Goal: Task Accomplishment & Management: Use online tool/utility

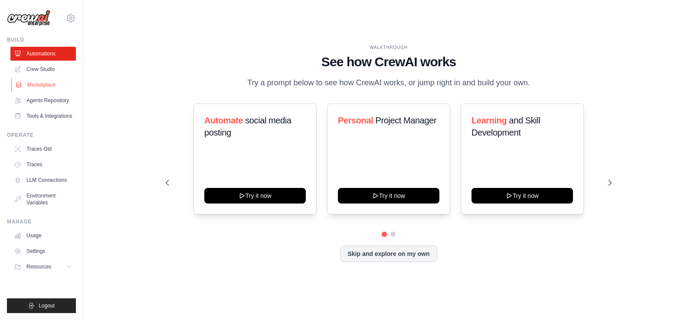
click at [48, 84] on link "Marketplace" at bounding box center [43, 85] width 65 height 14
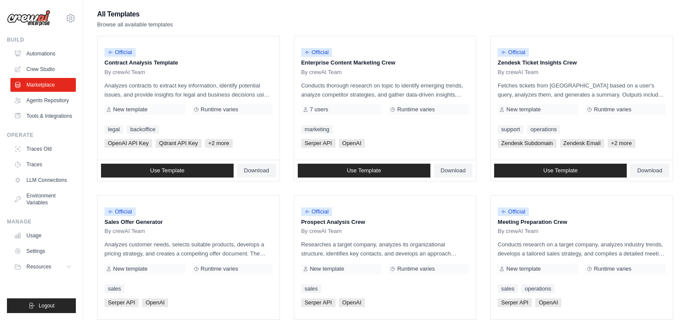
scroll to position [80, 0]
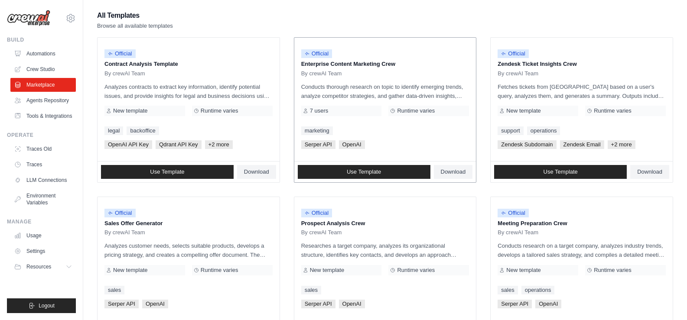
click at [363, 66] on p "Enterprise Content Marketing Crew" at bounding box center [385, 64] width 168 height 9
drag, startPoint x: 402, startPoint y: 97, endPoint x: 450, endPoint y: 100, distance: 48.7
click at [450, 100] on p "Conducts thorough research on topic to identify emerging trends, analyze compet…" at bounding box center [385, 91] width 168 height 18
click at [452, 106] on div "Runtime varies" at bounding box center [428, 111] width 81 height 10
drag, startPoint x: 361, startPoint y: 83, endPoint x: 352, endPoint y: 83, distance: 9.1
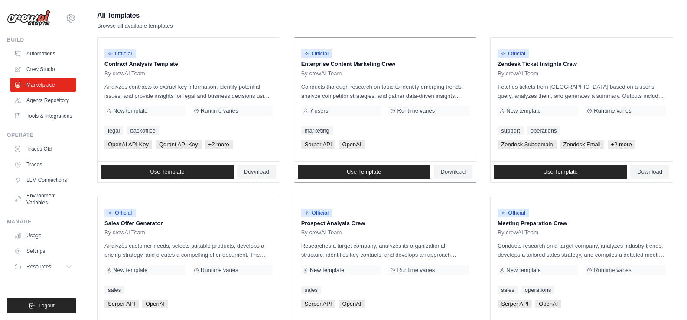
click at [352, 83] on p "Conducts thorough research on topic to identify emerging trends, analyze compet…" at bounding box center [385, 91] width 168 height 18
click at [57, 71] on link "Crew Studio" at bounding box center [43, 69] width 65 height 14
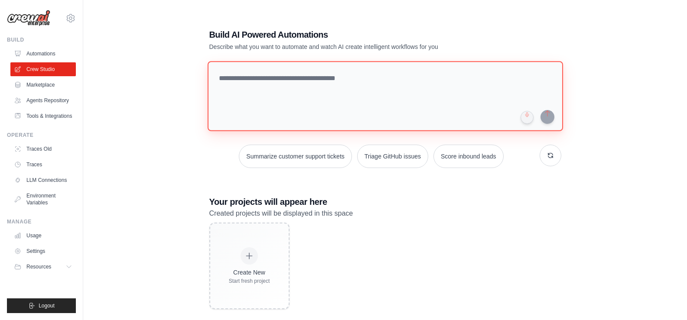
click at [241, 85] on textarea at bounding box center [384, 96] width 355 height 70
type textarea "*"
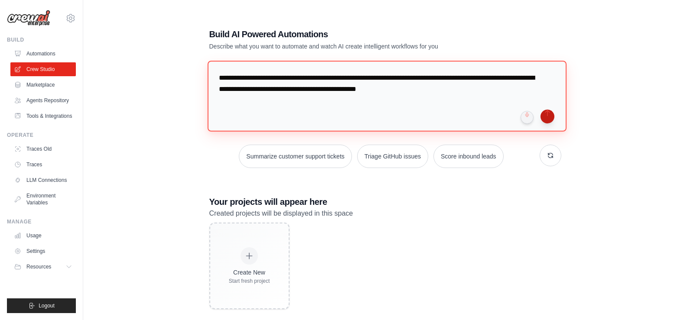
type textarea "**********"
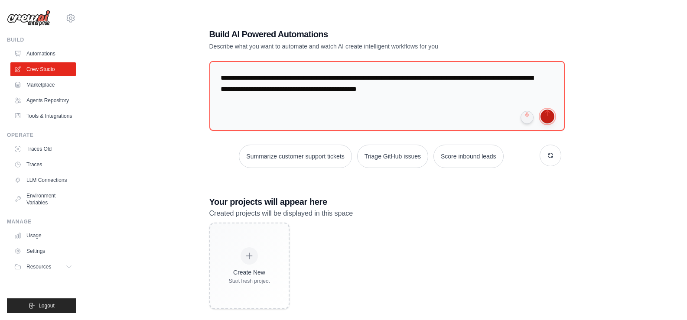
click at [550, 115] on button "submit" at bounding box center [548, 117] width 14 height 14
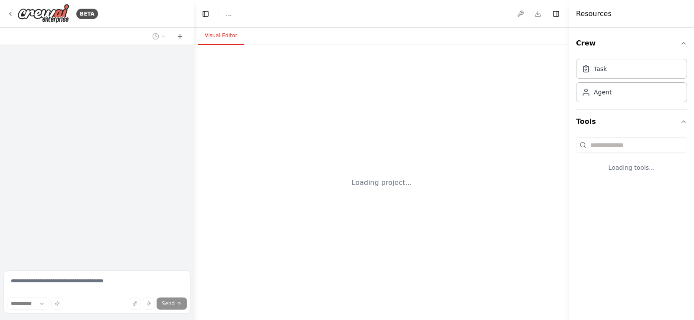
select select "****"
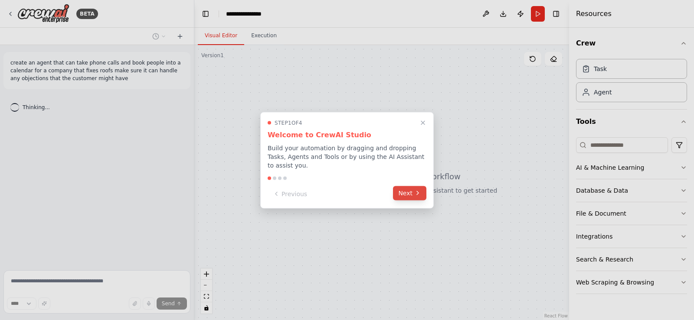
click at [417, 190] on icon at bounding box center [417, 193] width 7 height 7
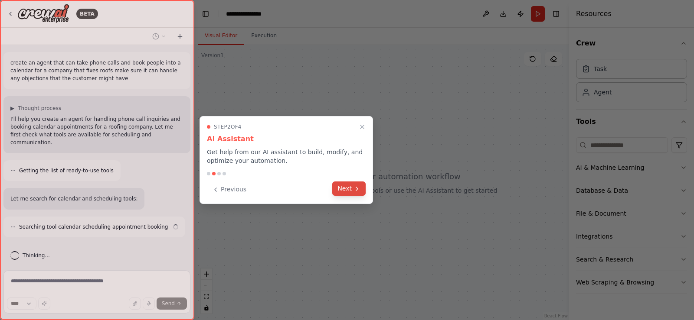
click at [345, 186] on button "Next" at bounding box center [348, 189] width 33 height 14
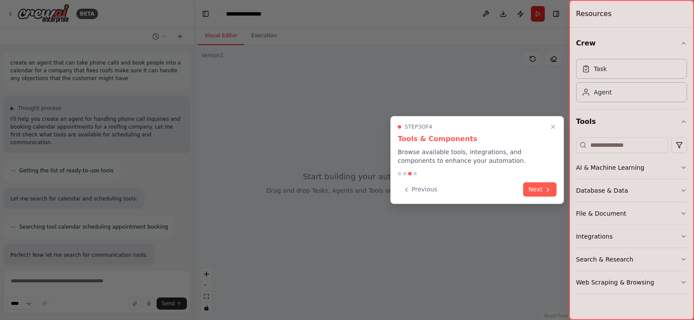
scroll to position [55, 0]
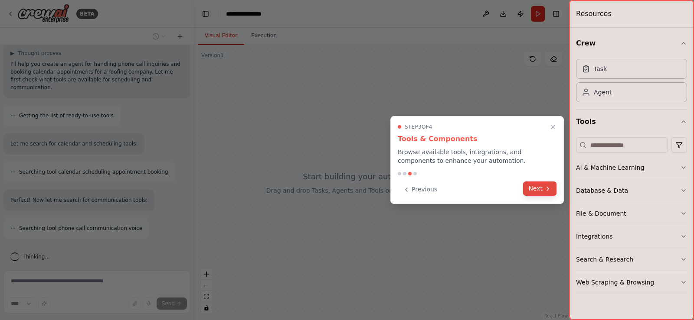
click at [538, 190] on button "Next" at bounding box center [539, 189] width 33 height 14
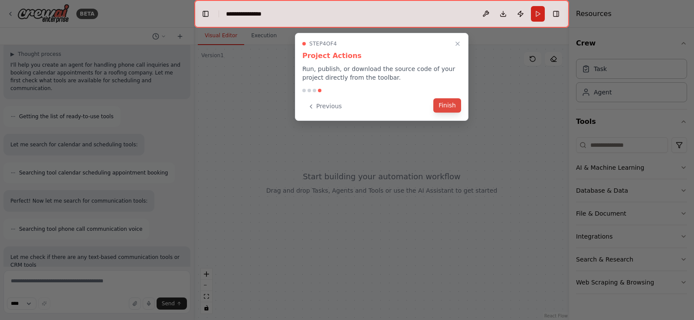
scroll to position [119, 0]
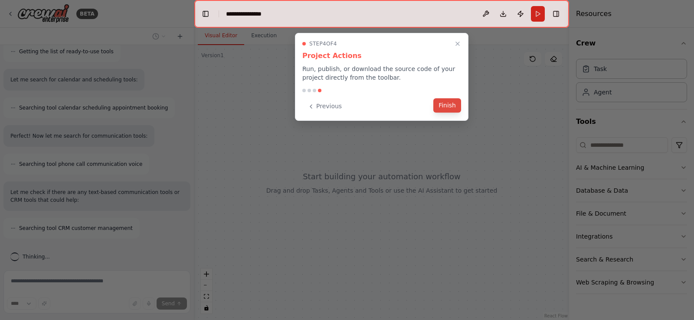
click at [443, 105] on button "Finish" at bounding box center [447, 105] width 28 height 14
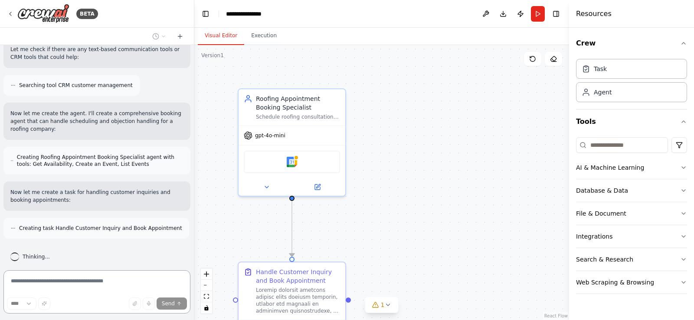
scroll to position [261, 0]
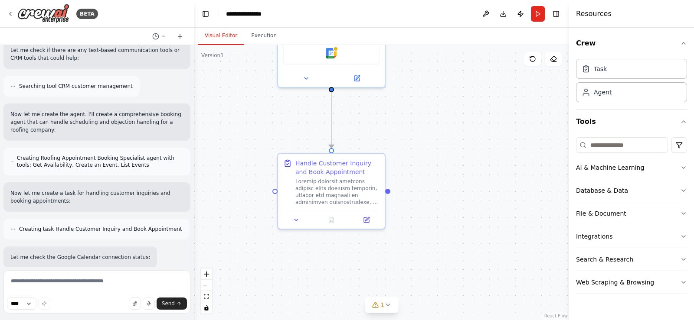
drag, startPoint x: 460, startPoint y: 202, endPoint x: 499, endPoint y: 93, distance: 115.7
click at [499, 93] on div ".deletable-edge-delete-btn { width: 20px; height: 20px; border: 0px solid #ffff…" at bounding box center [381, 182] width 374 height 275
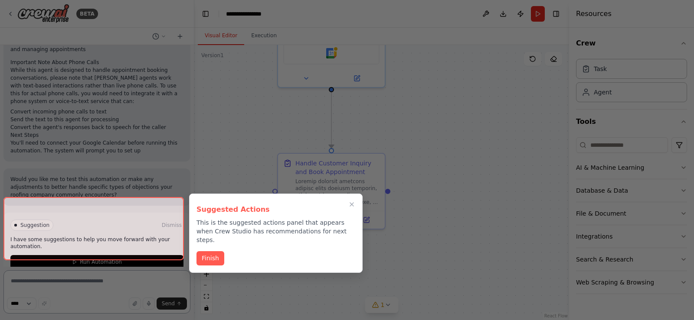
scroll to position [703, 0]
click at [115, 247] on div at bounding box center [93, 228] width 180 height 63
click at [215, 251] on button "Finish" at bounding box center [210, 258] width 28 height 14
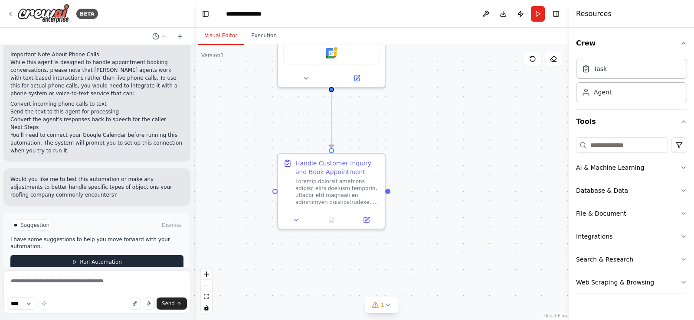
click at [153, 255] on button "Run Automation" at bounding box center [96, 262] width 173 height 14
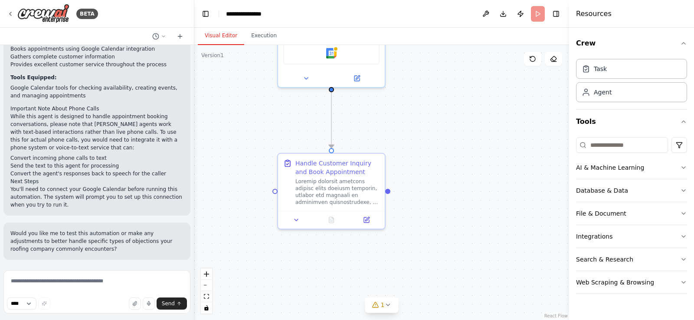
scroll to position [632, 0]
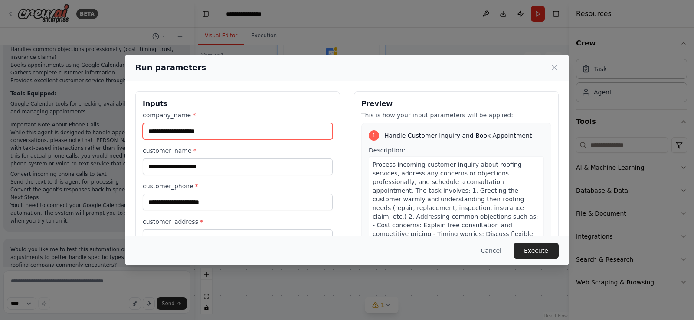
click at [239, 130] on input "company_name *" at bounding box center [238, 131] width 190 height 16
type input "**********"
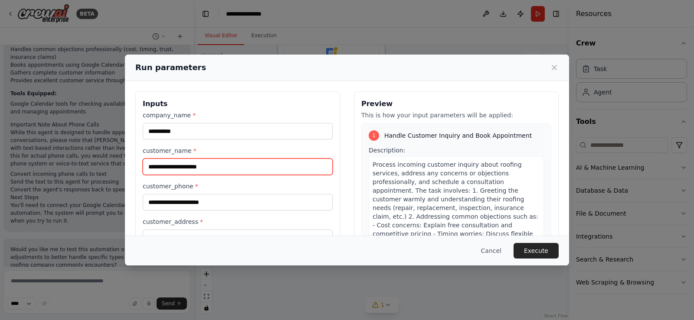
click at [213, 169] on input "customer_name *" at bounding box center [238, 167] width 190 height 16
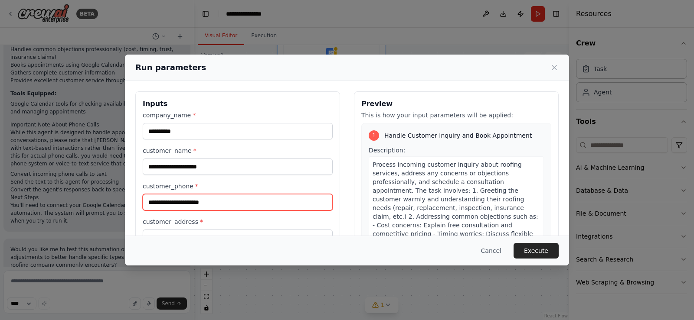
click at [305, 201] on input "customer_phone *" at bounding box center [238, 202] width 190 height 16
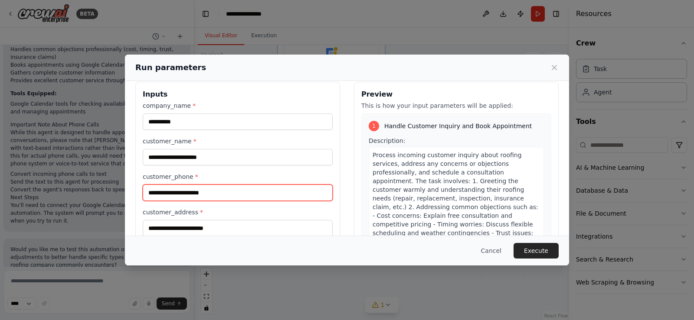
scroll to position [3, 0]
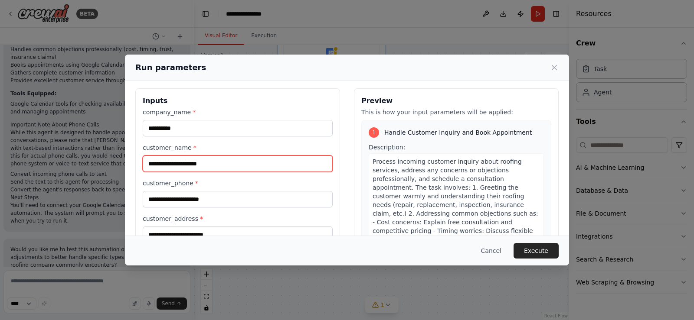
click at [213, 164] on input "customer_name *" at bounding box center [238, 164] width 190 height 16
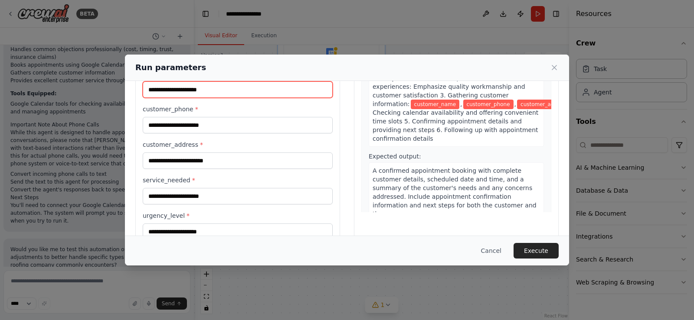
scroll to position [78, 0]
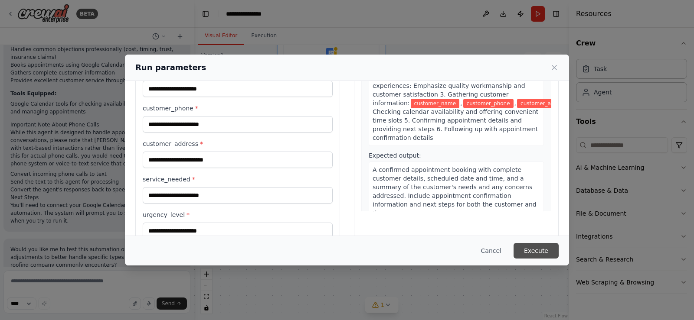
click at [541, 255] on button "Execute" at bounding box center [535, 251] width 45 height 16
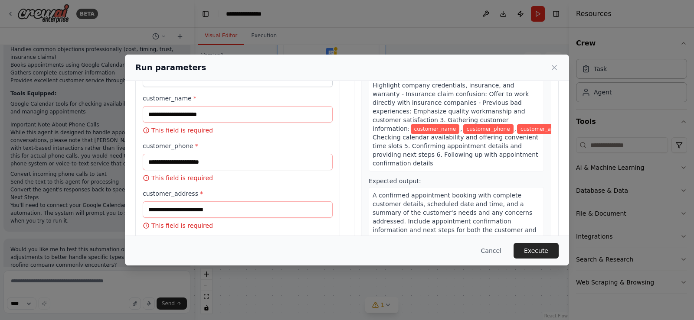
scroll to position [0, 0]
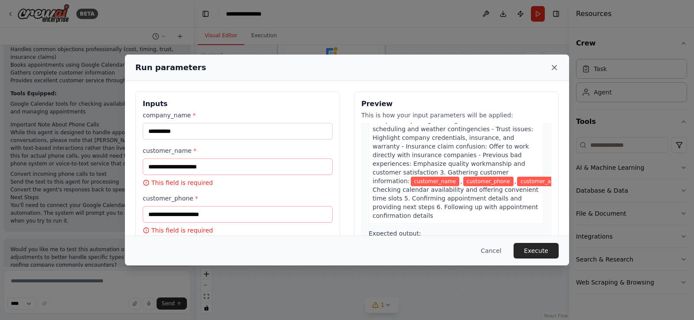
click at [554, 66] on icon at bounding box center [554, 67] width 9 height 9
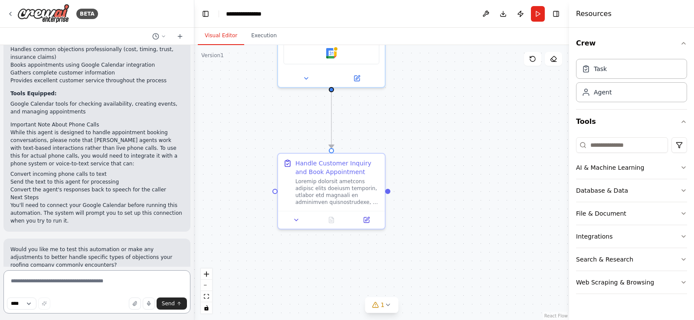
click at [90, 279] on textarea at bounding box center [96, 291] width 187 height 43
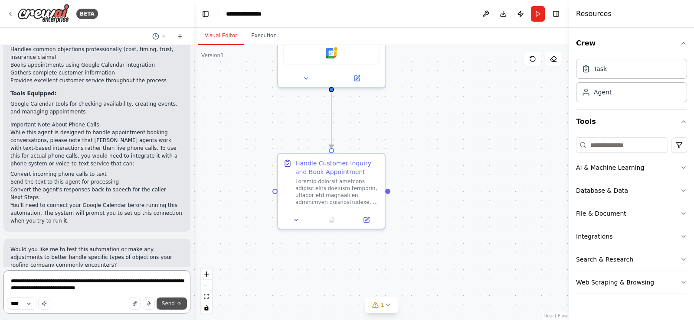
type textarea "**********"
click at [172, 306] on span "Send" at bounding box center [168, 303] width 13 height 7
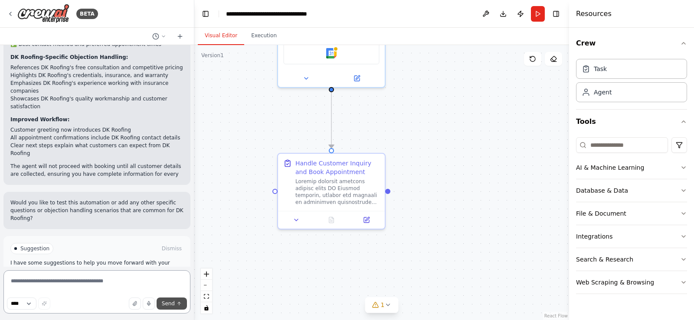
scroll to position [1351, 0]
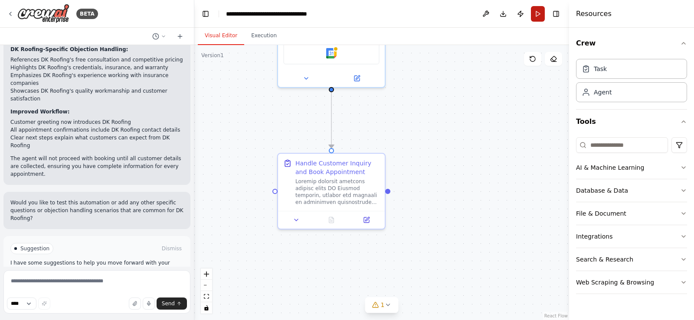
click at [539, 10] on button "Run" at bounding box center [538, 14] width 14 height 16
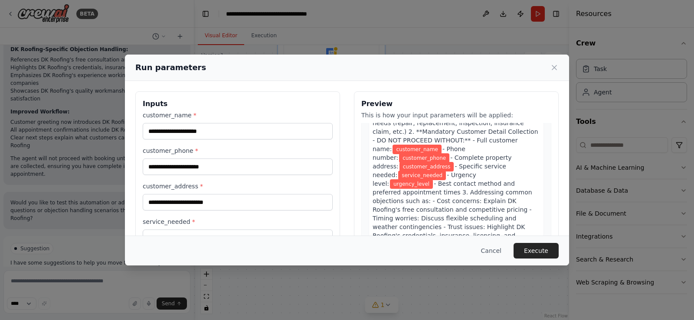
scroll to position [95, 0]
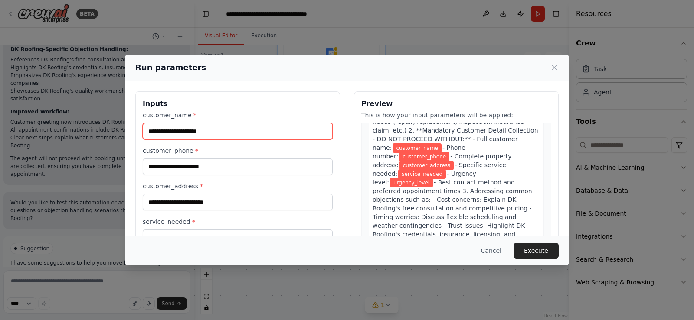
click at [236, 129] on input "customer_name *" at bounding box center [238, 131] width 190 height 16
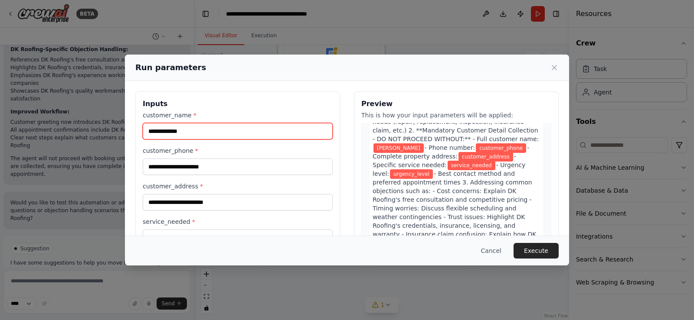
type input "**********"
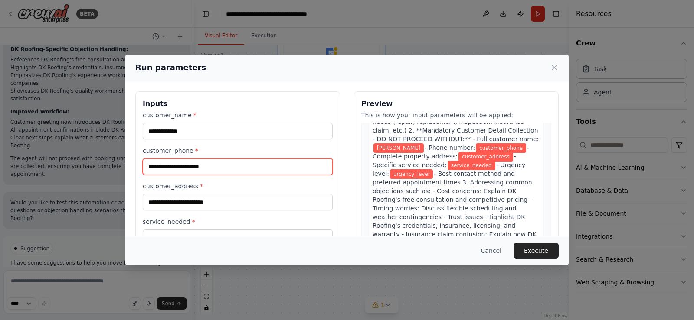
click at [174, 171] on input "customer_phone *" at bounding box center [238, 167] width 190 height 16
type input "**********"
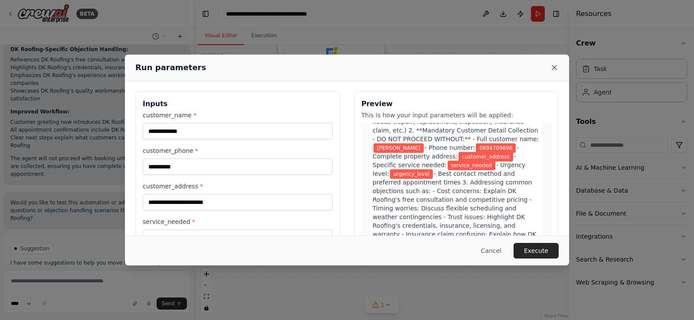
click at [553, 69] on icon at bounding box center [554, 67] width 9 height 9
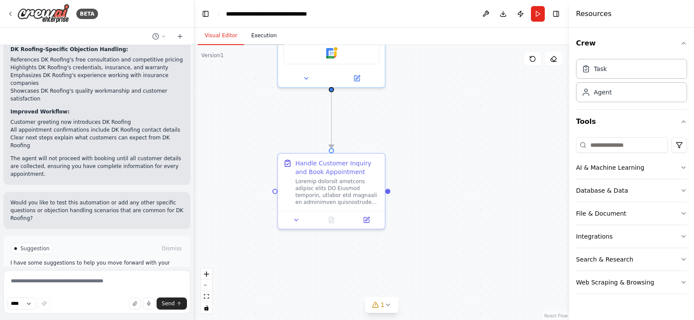
click at [256, 33] on button "Execution" at bounding box center [263, 36] width 39 height 18
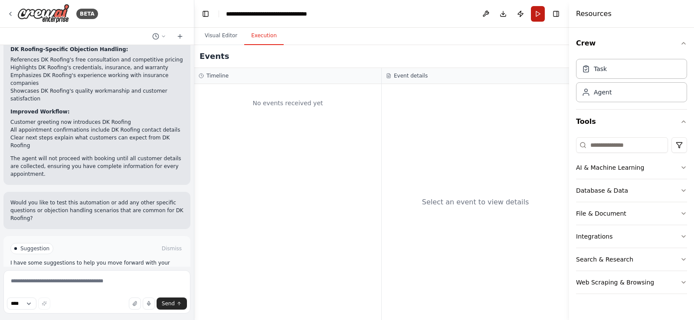
click at [542, 14] on button "Run" at bounding box center [538, 14] width 14 height 16
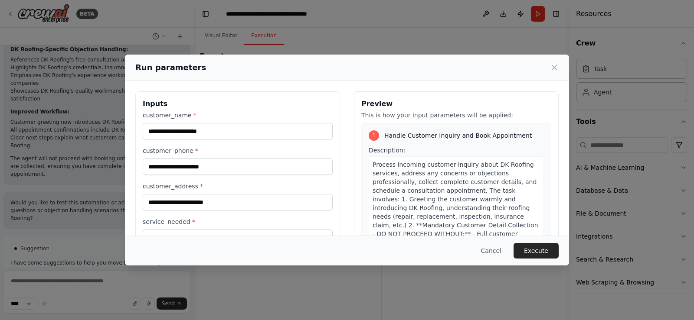
click at [560, 66] on div "Run parameters" at bounding box center [347, 68] width 444 height 26
click at [556, 68] on icon at bounding box center [554, 67] width 9 height 9
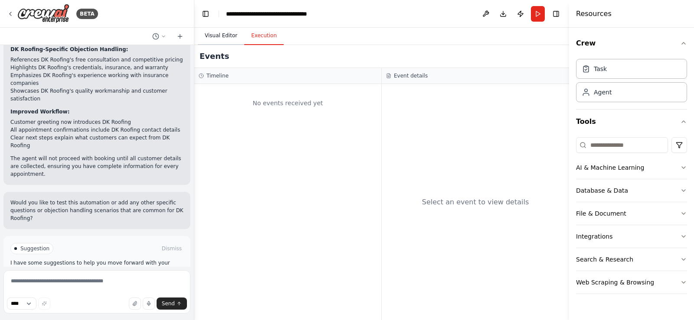
click at [227, 41] on button "Visual Editor" at bounding box center [221, 36] width 46 height 18
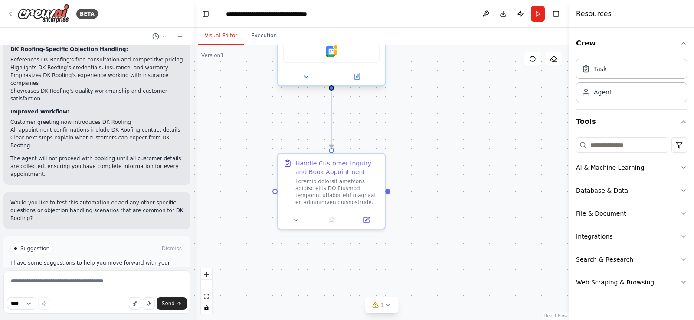
click at [285, 63] on div "Google Calendar" at bounding box center [331, 51] width 107 height 33
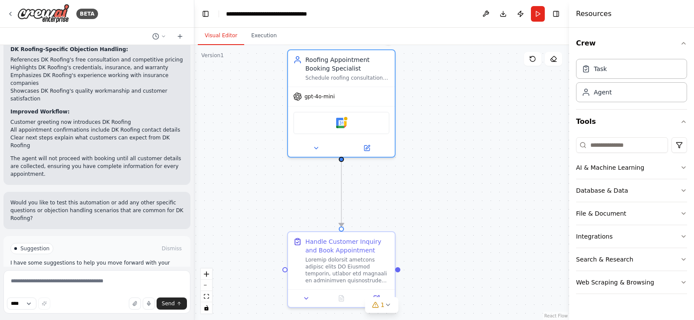
drag, startPoint x: 456, startPoint y: 125, endPoint x: 466, endPoint y: 204, distance: 79.1
click at [466, 204] on div ".deletable-edge-delete-btn { width: 20px; height: 20px; border: 0px solid #ffff…" at bounding box center [381, 182] width 374 height 275
click at [539, 9] on button "Run" at bounding box center [538, 14] width 14 height 16
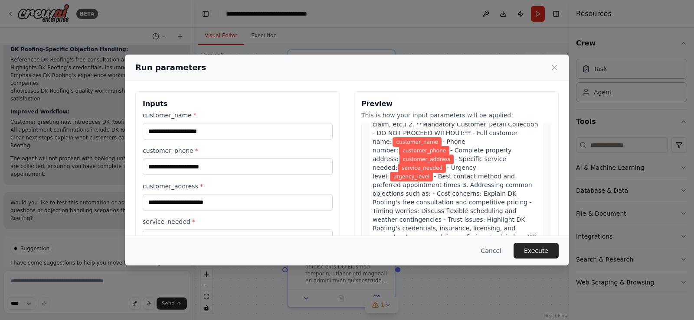
scroll to position [102, 0]
click at [553, 70] on icon at bounding box center [554, 67] width 9 height 9
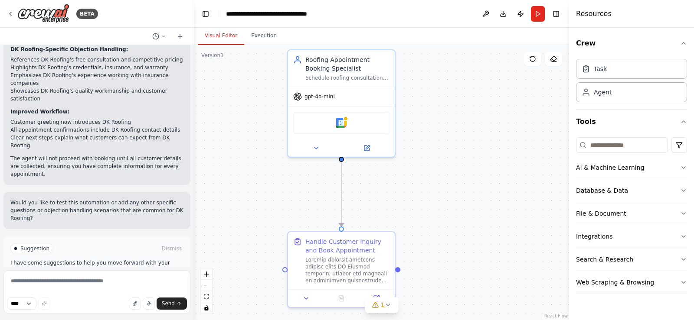
click at [108, 279] on button "Run Automation" at bounding box center [96, 286] width 173 height 14
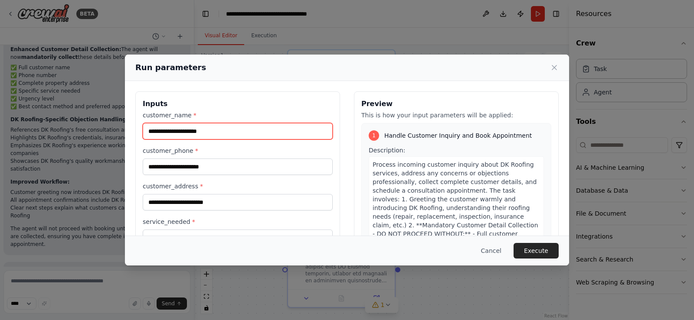
click at [231, 134] on input "customer_name *" at bounding box center [238, 131] width 190 height 16
type input "**********"
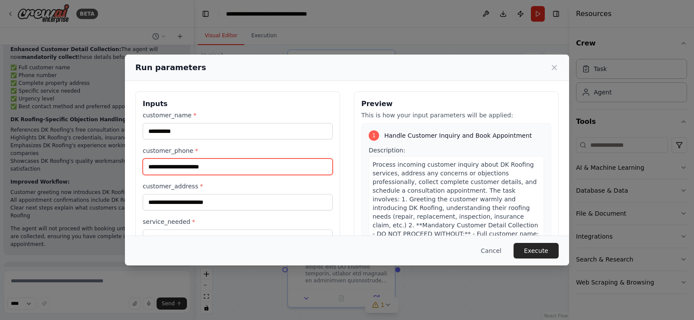
click at [216, 171] on input "customer_phone *" at bounding box center [238, 167] width 190 height 16
type input "**********"
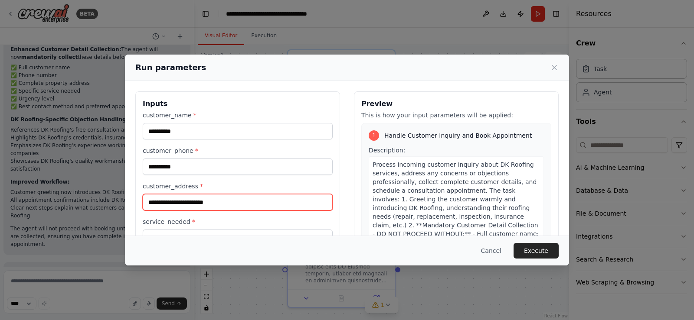
click at [216, 202] on input "customer_address *" at bounding box center [238, 202] width 190 height 16
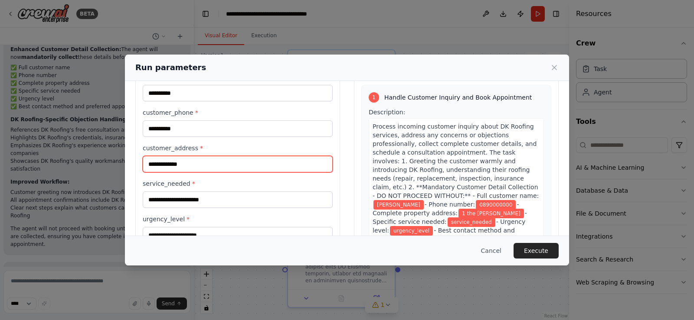
scroll to position [50, 0]
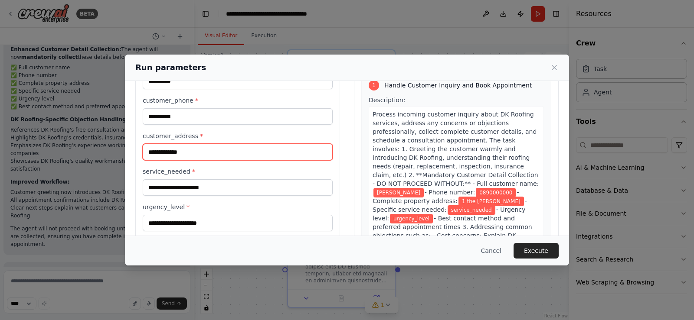
type input "**********"
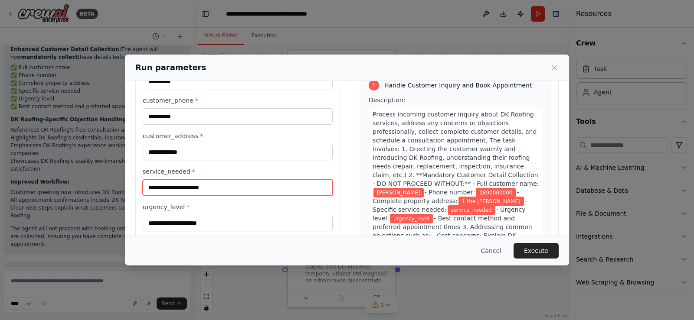
click at [254, 189] on input "service_needed *" at bounding box center [238, 187] width 190 height 16
type input "**********"
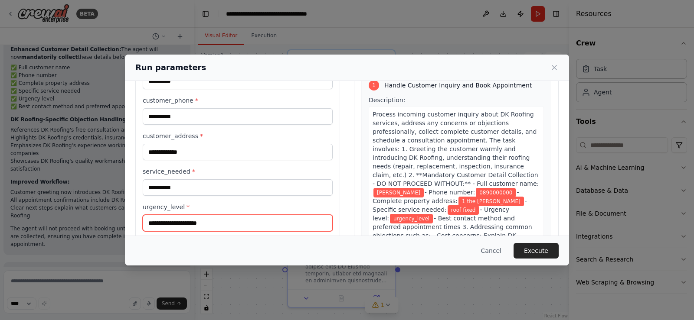
click at [214, 225] on input "urgency_level *" at bounding box center [238, 223] width 190 height 16
type input "****"
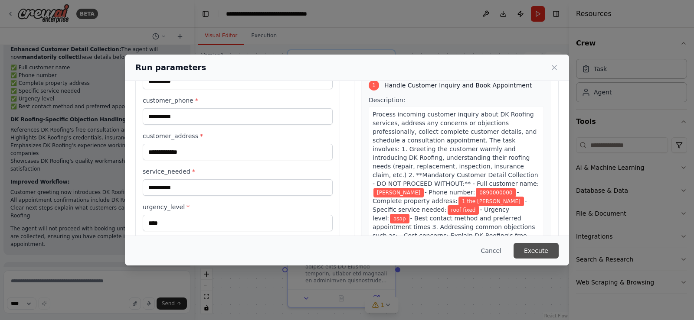
click at [542, 254] on button "Execute" at bounding box center [535, 251] width 45 height 16
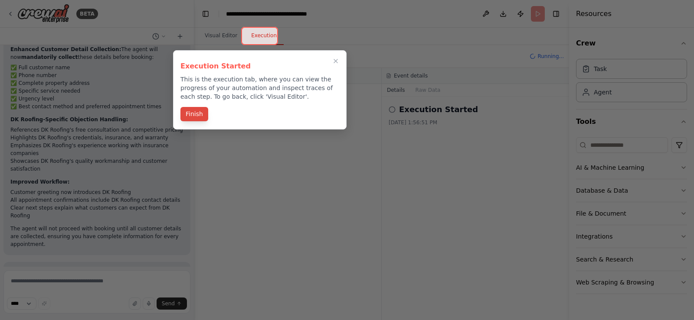
click at [202, 112] on button "Finish" at bounding box center [194, 114] width 28 height 14
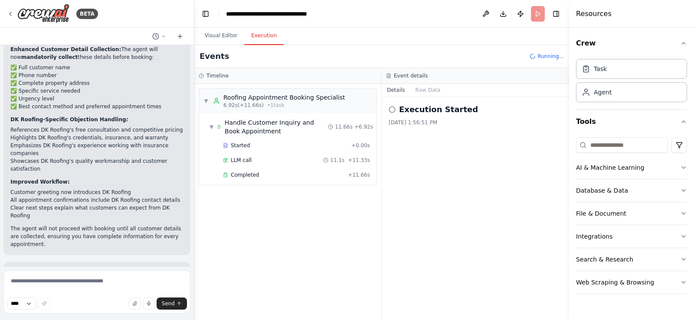
scroll to position [1351, 0]
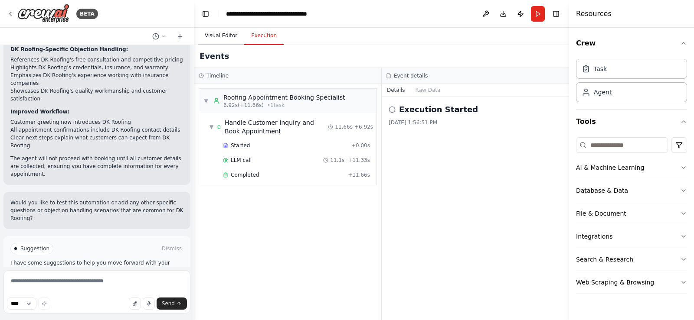
click at [224, 35] on button "Visual Editor" at bounding box center [221, 36] width 46 height 18
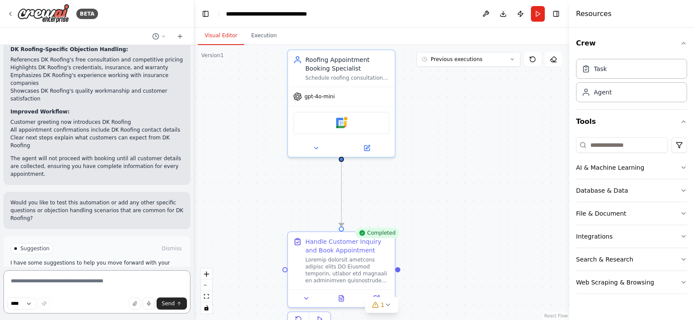
click at [98, 283] on textarea at bounding box center [96, 291] width 187 height 43
type textarea "**********"
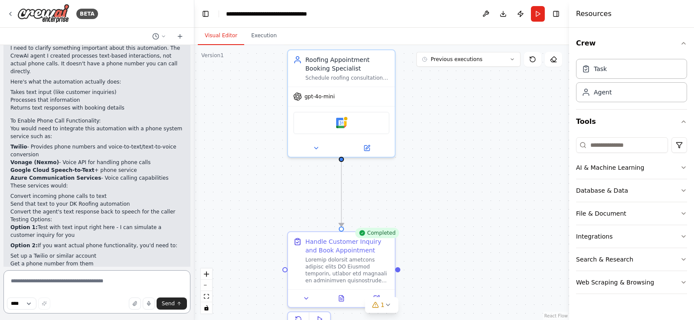
scroll to position [1595, 0]
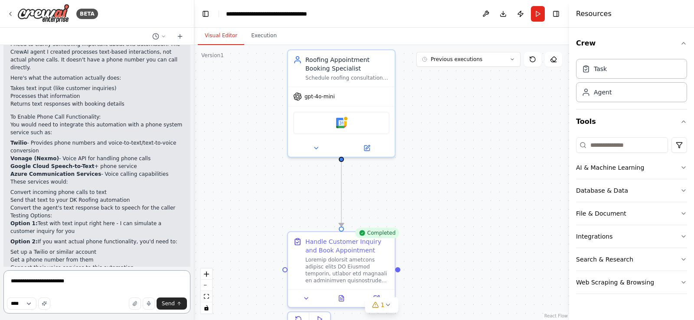
type textarea "**********"
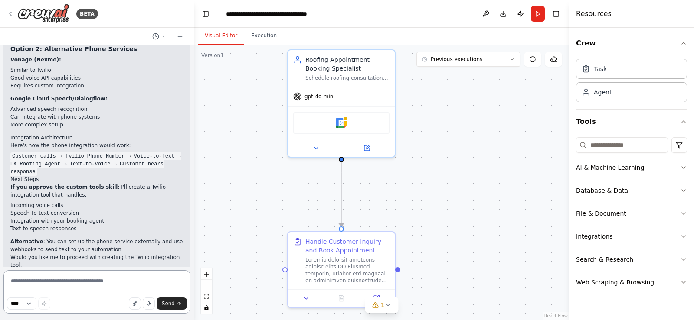
scroll to position [2339, 0]
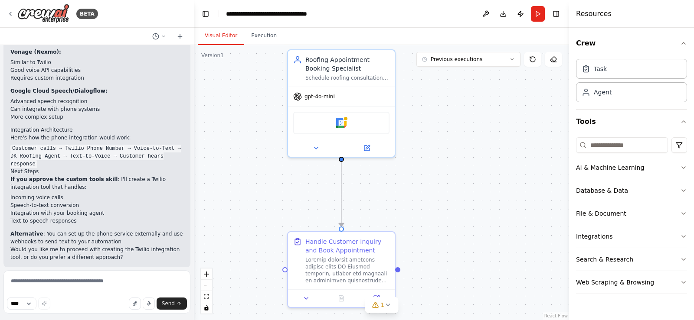
click at [124, 318] on button "Enable coding skills" at bounding box center [96, 325] width 173 height 14
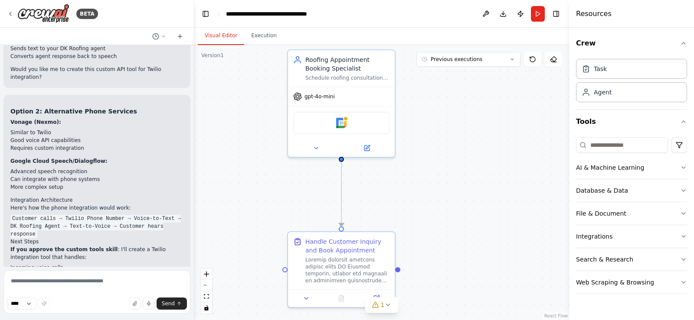
scroll to position [2299, 0]
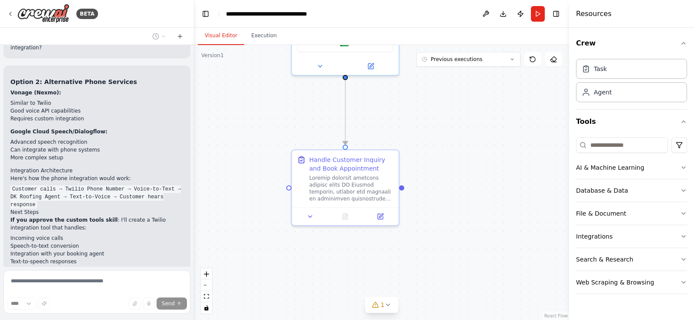
drag, startPoint x: 464, startPoint y: 254, endPoint x: 468, endPoint y: 177, distance: 76.4
click at [469, 173] on div ".deletable-edge-delete-btn { width: 20px; height: 20px; border: 0px solid #ffff…" at bounding box center [381, 182] width 374 height 275
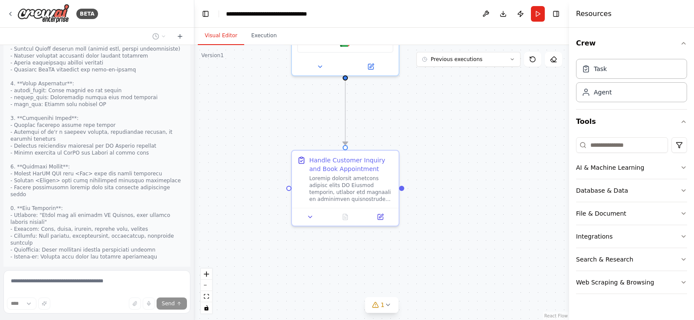
scroll to position [2768, 0]
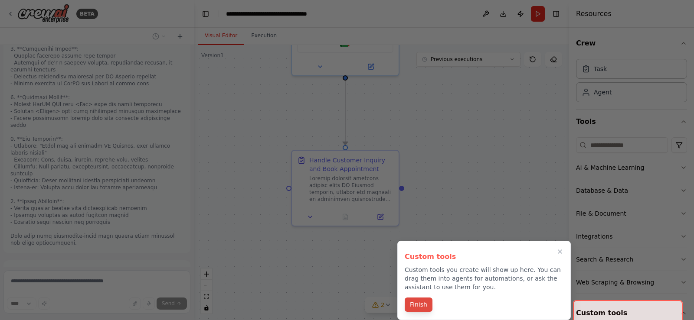
click at [425, 304] on button "Finish" at bounding box center [418, 305] width 28 height 14
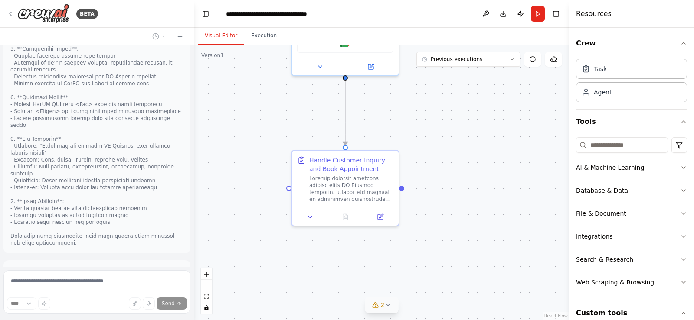
click at [387, 303] on icon at bounding box center [387, 305] width 7 height 7
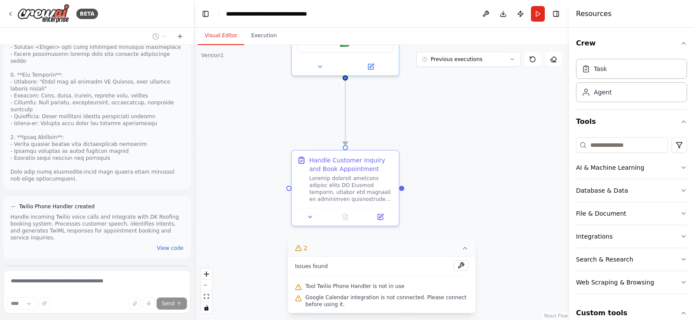
scroll to position [2839, 0]
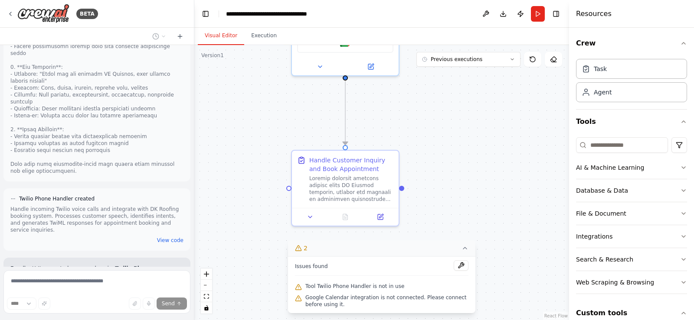
click at [430, 220] on div ".deletable-edge-delete-btn { width: 20px; height: 20px; border: 0px solid #ffff…" at bounding box center [381, 182] width 374 height 275
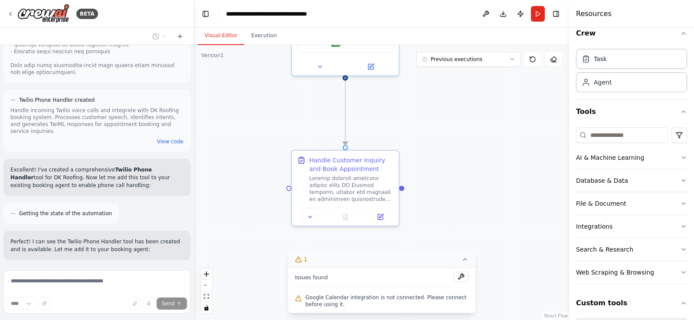
scroll to position [0, 0]
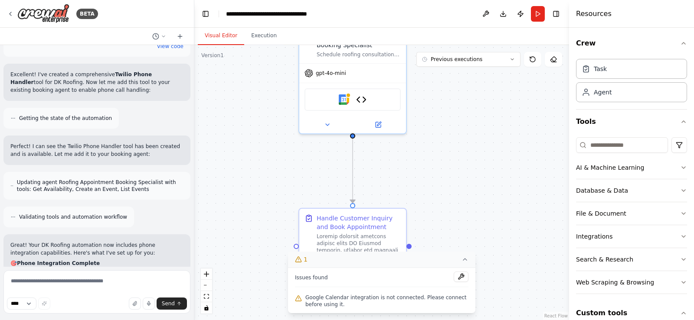
drag, startPoint x: 435, startPoint y: 111, endPoint x: 443, endPoint y: 171, distance: 59.9
click at [443, 171] on div ".deletable-edge-delete-btn { width: 20px; height: 20px; border: 0px solid #ffff…" at bounding box center [381, 182] width 374 height 275
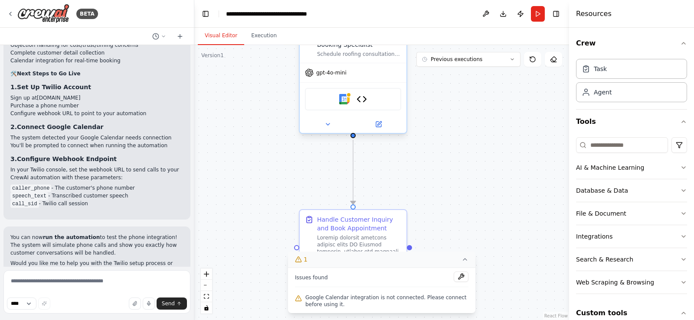
scroll to position [3390, 0]
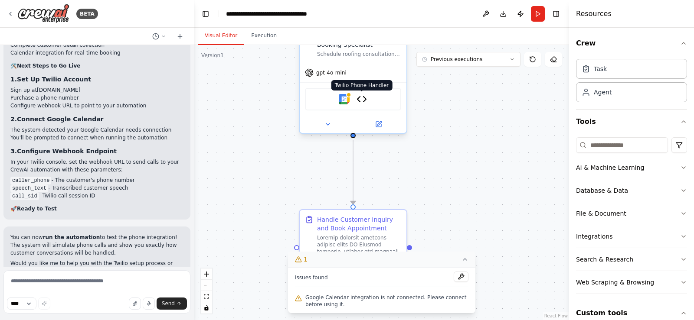
click at [361, 102] on img at bounding box center [361, 99] width 10 height 10
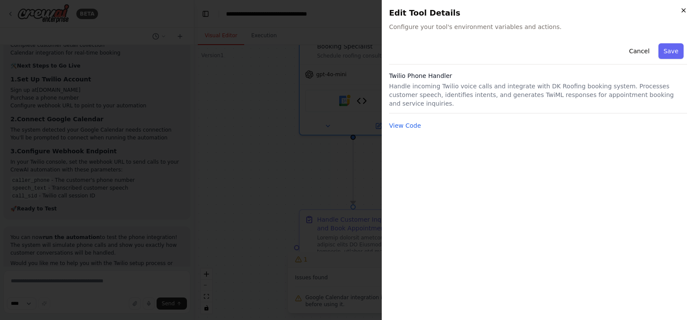
click at [682, 11] on icon "button" at bounding box center [683, 10] width 7 height 7
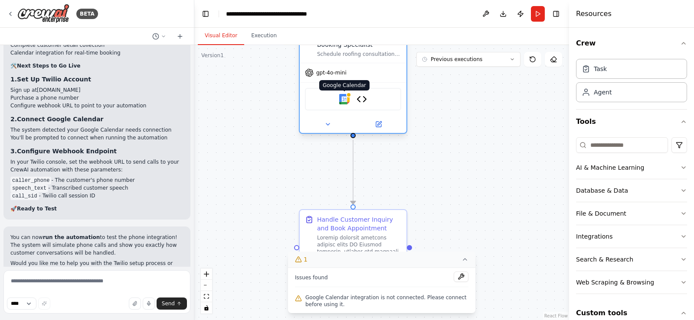
click at [345, 99] on img at bounding box center [344, 99] width 10 height 10
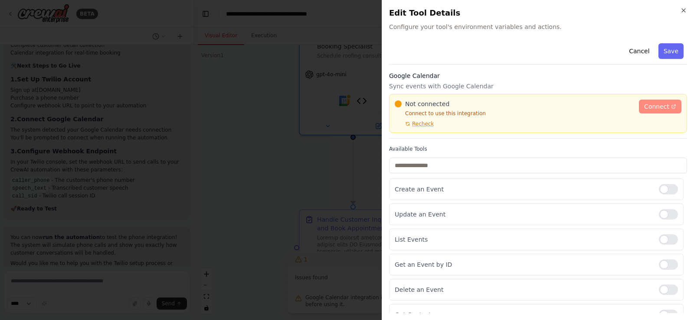
click at [650, 102] on link "Connect" at bounding box center [659, 107] width 42 height 14
click at [684, 9] on icon "button" at bounding box center [683, 10] width 7 height 7
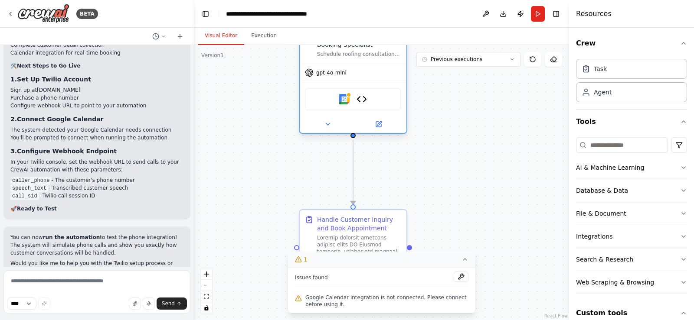
drag, startPoint x: 343, startPoint y: 100, endPoint x: 329, endPoint y: 100, distance: 13.4
click at [330, 100] on div "Google Calendar Twilio Phone Handler" at bounding box center [353, 99] width 96 height 23
click at [342, 98] on img at bounding box center [344, 99] width 10 height 10
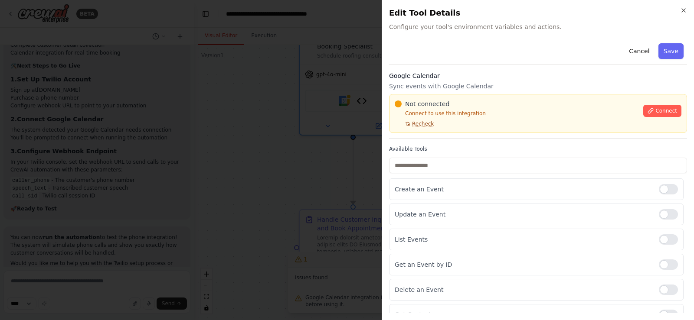
click at [423, 122] on span "Recheck" at bounding box center [423, 123] width 22 height 7
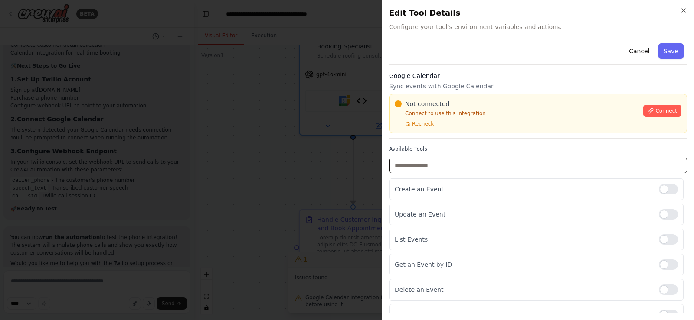
click at [612, 162] on input "text" at bounding box center [538, 166] width 298 height 16
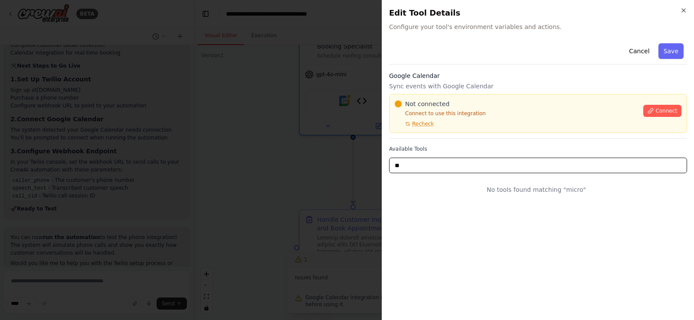
type input "*"
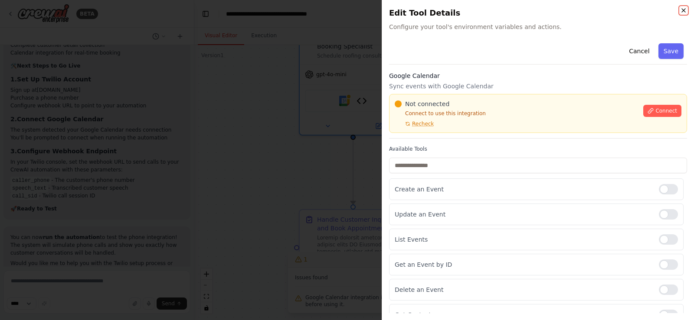
click at [684, 10] on icon "button" at bounding box center [683, 10] width 7 height 7
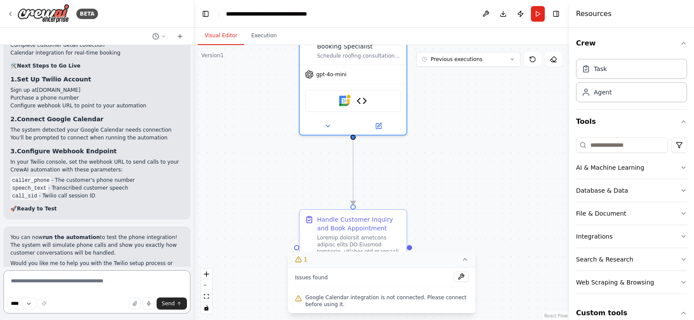
click at [85, 282] on textarea at bounding box center [96, 291] width 187 height 43
type textarea "**********"
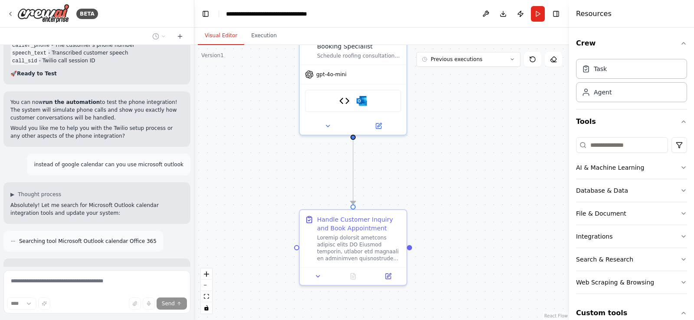
scroll to position [3553, 0]
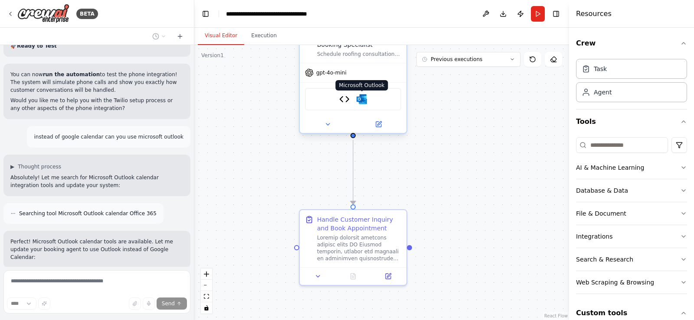
click at [360, 98] on img at bounding box center [361, 99] width 10 height 10
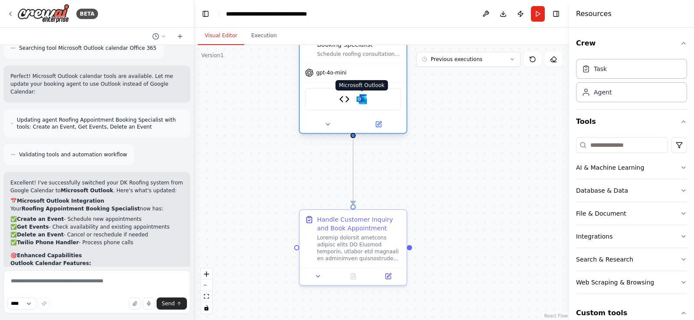
click at [360, 98] on img at bounding box center [361, 99] width 10 height 10
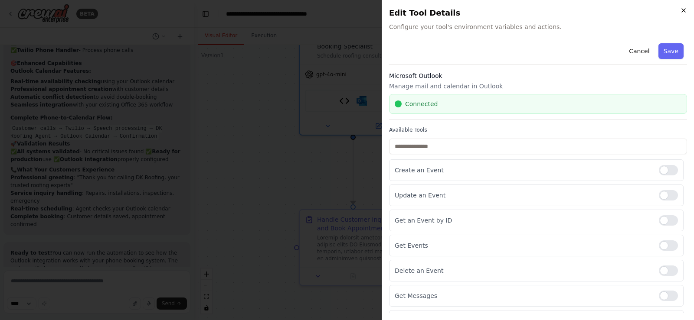
scroll to position [3919, 0]
click at [681, 9] on icon "button" at bounding box center [683, 10] width 7 height 7
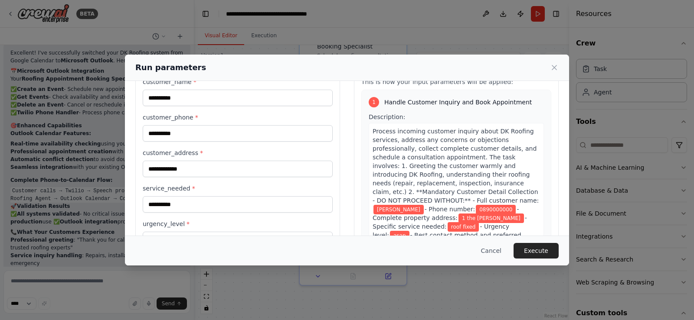
scroll to position [71, 0]
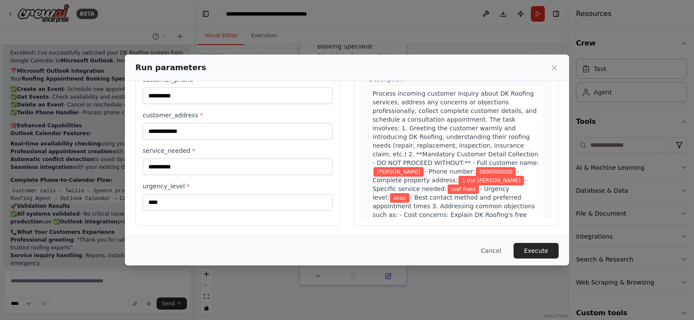
click at [540, 249] on button "Execute" at bounding box center [535, 251] width 45 height 16
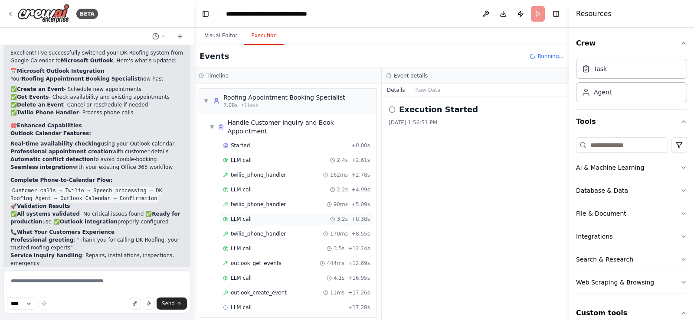
click at [260, 216] on div "LLM call 3.2s + 8.38s" at bounding box center [296, 219] width 147 height 7
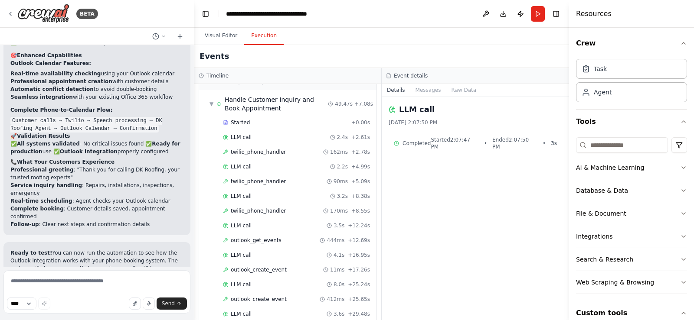
scroll to position [0, 0]
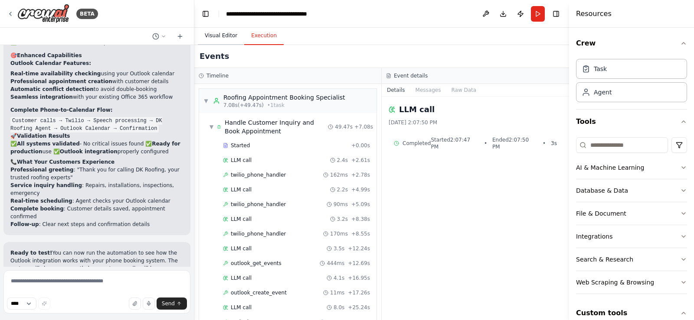
click at [229, 39] on button "Visual Editor" at bounding box center [221, 36] width 46 height 18
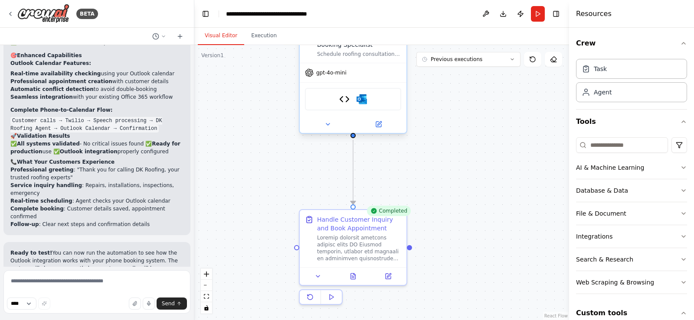
click at [362, 108] on div "Twilio Phone Handler Microsoft Outlook" at bounding box center [353, 99] width 96 height 23
click at [365, 101] on img at bounding box center [361, 99] width 10 height 10
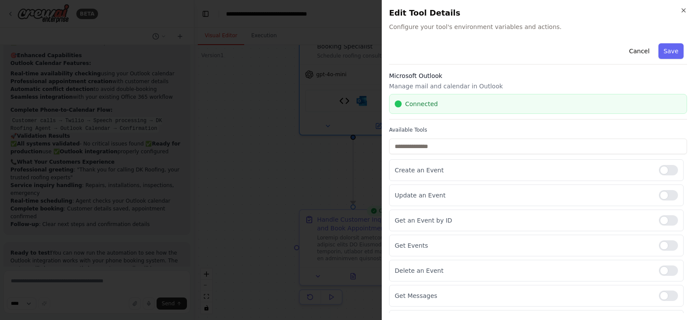
click at [437, 103] on div "Connected" at bounding box center [537, 104] width 287 height 9
click at [426, 103] on span "Connected" at bounding box center [421, 104] width 33 height 9
click at [681, 11] on icon "button" at bounding box center [683, 10] width 7 height 7
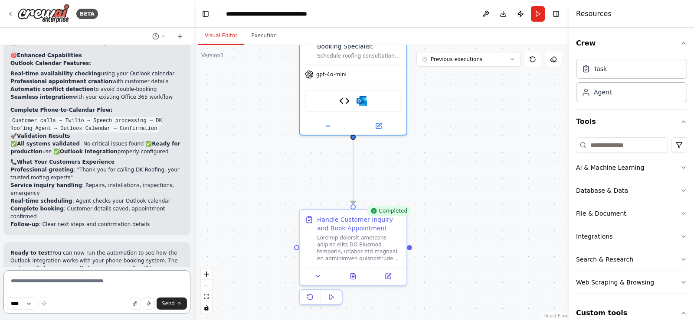
click at [84, 283] on textarea at bounding box center [96, 291] width 187 height 43
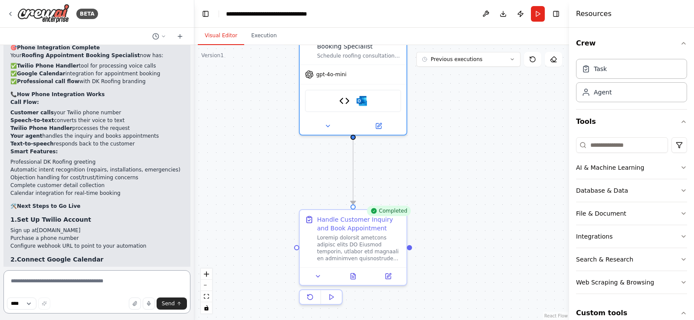
scroll to position [3267, 0]
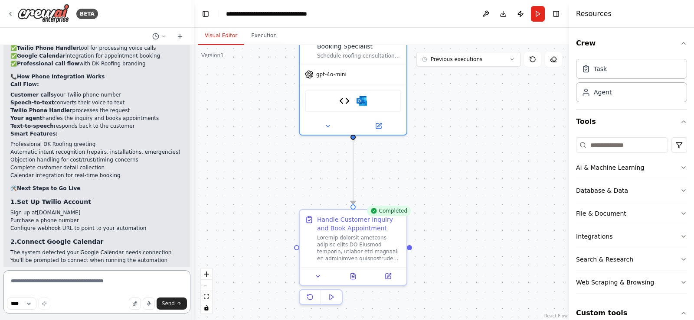
paste textarea "**********"
type textarea "**********"
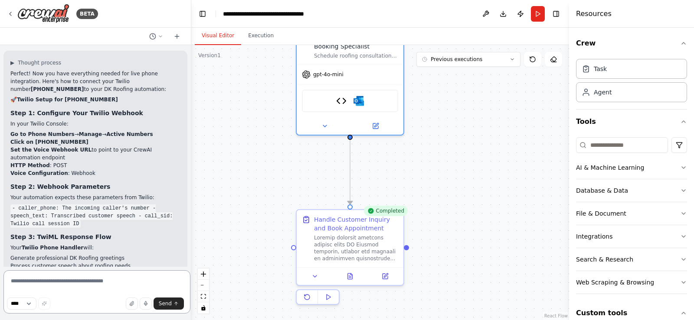
scroll to position [4292, 0]
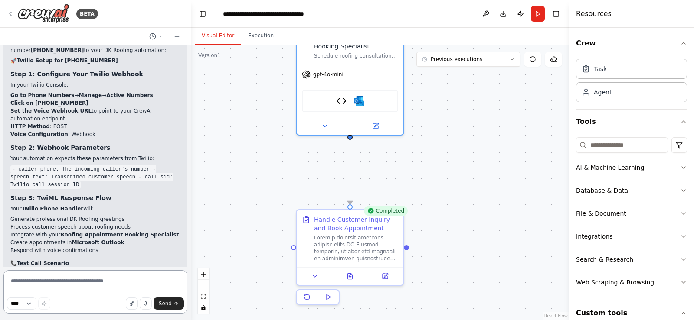
click at [191, 252] on div "BETA create an agent that can take phone calls and book people into a calendar …" at bounding box center [347, 160] width 694 height 320
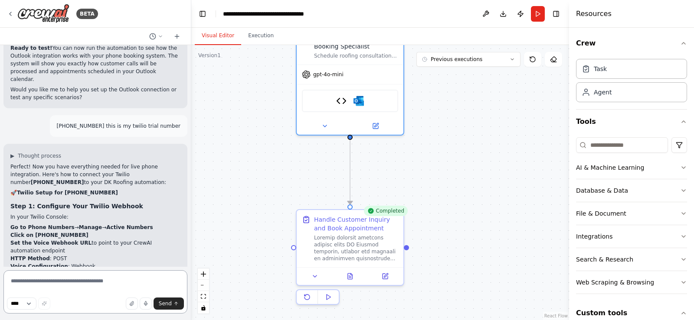
scroll to position [4141, 0]
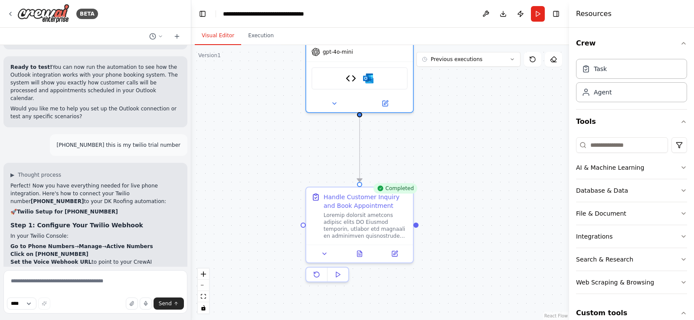
drag, startPoint x: 445, startPoint y: 179, endPoint x: 455, endPoint y: 157, distance: 24.5
click at [455, 157] on div ".deletable-edge-delete-btn { width: 20px; height: 20px; border: 0px solid #ffff…" at bounding box center [380, 182] width 378 height 275
click at [326, 254] on icon at bounding box center [324, 252] width 7 height 7
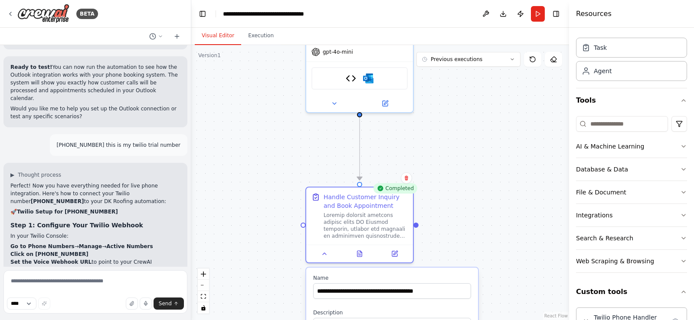
scroll to position [25, 0]
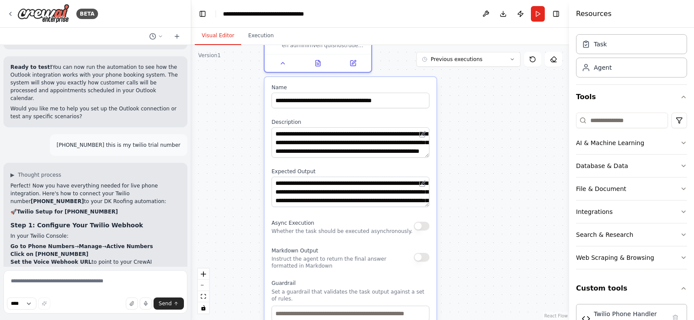
drag, startPoint x: 495, startPoint y: 262, endPoint x: 453, endPoint y: 72, distance: 195.2
click at [453, 72] on div ".deletable-edge-delete-btn { width: 20px; height: 20px; border: 0px solid #ffff…" at bounding box center [380, 182] width 378 height 275
click at [256, 35] on button "Execution" at bounding box center [260, 36] width 39 height 18
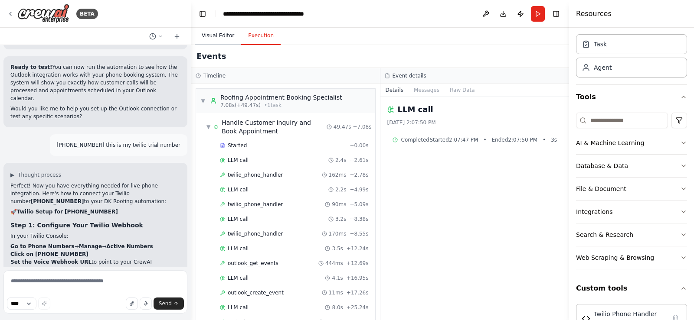
click at [216, 39] on button "Visual Editor" at bounding box center [218, 36] width 46 height 18
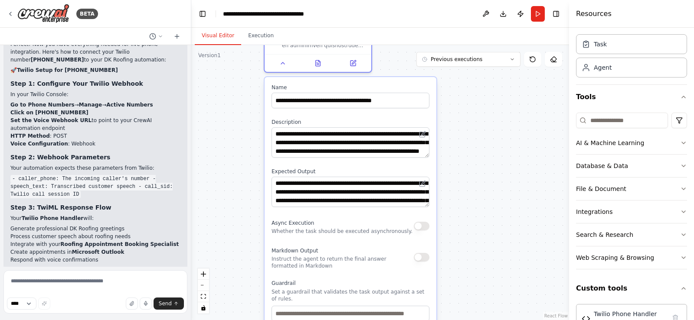
scroll to position [4292, 0]
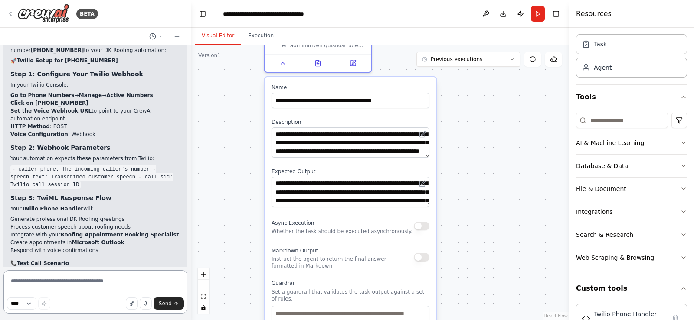
click at [62, 284] on textarea at bounding box center [95, 291] width 184 height 43
type textarea "**********"
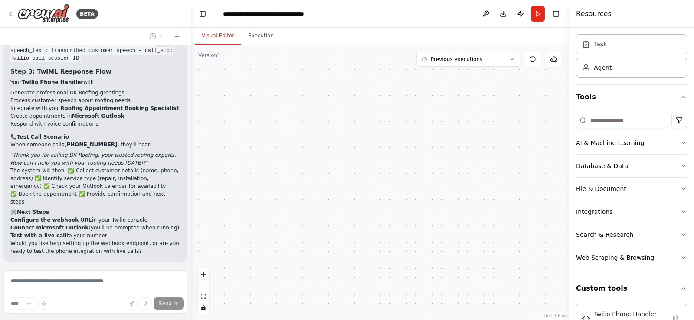
scroll to position [4427, 0]
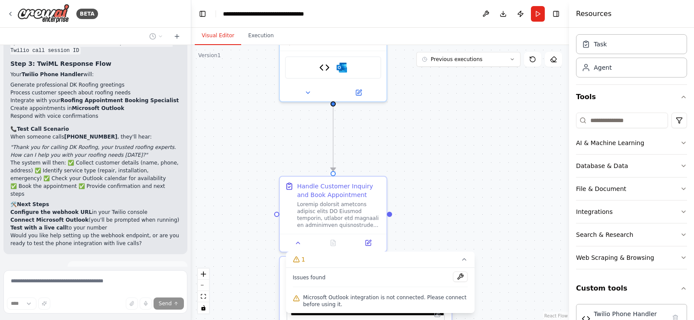
drag, startPoint x: 465, startPoint y: 114, endPoint x: 480, endPoint y: 293, distance: 180.1
click at [480, 293] on div ".deletable-edge-delete-btn { width: 20px; height: 20px; border: 0px solid #ffff…" at bounding box center [380, 182] width 378 height 275
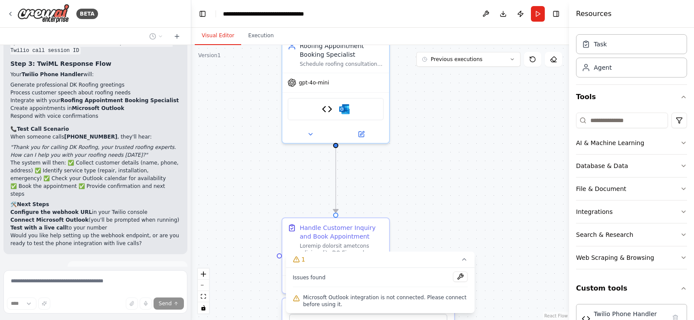
drag, startPoint x: 449, startPoint y: 156, endPoint x: 449, endPoint y: 195, distance: 38.6
click at [450, 195] on div ".deletable-edge-delete-btn { width: 20px; height: 20px; border: 0px solid #ffff…" at bounding box center [380, 182] width 378 height 275
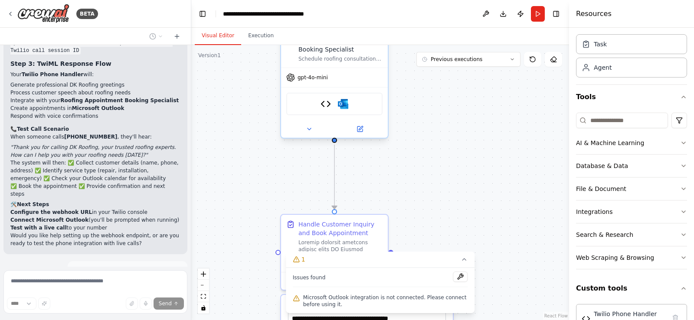
click at [349, 103] on div "Twilio Phone Handler Microsoft Outlook" at bounding box center [334, 104] width 96 height 23
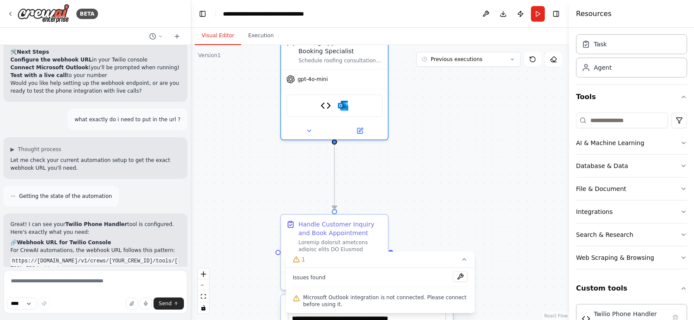
click at [418, 205] on div ".deletable-edge-delete-btn { width: 20px; height: 20px; border: 0px solid #ffff…" at bounding box center [380, 182] width 378 height 275
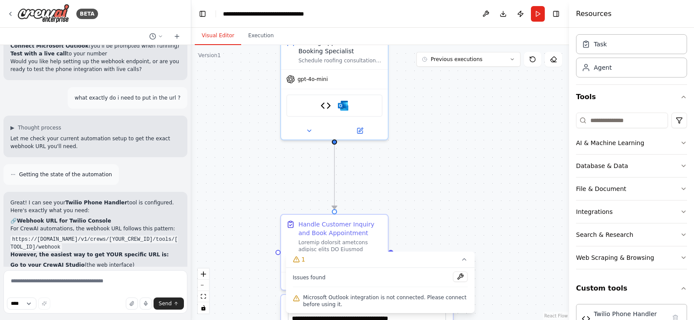
scroll to position [4570, 0]
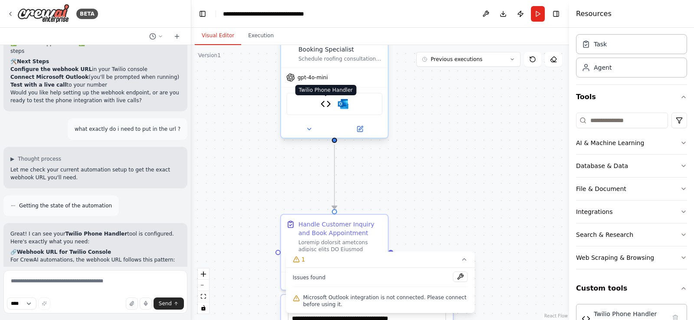
click at [324, 106] on img at bounding box center [325, 104] width 10 height 10
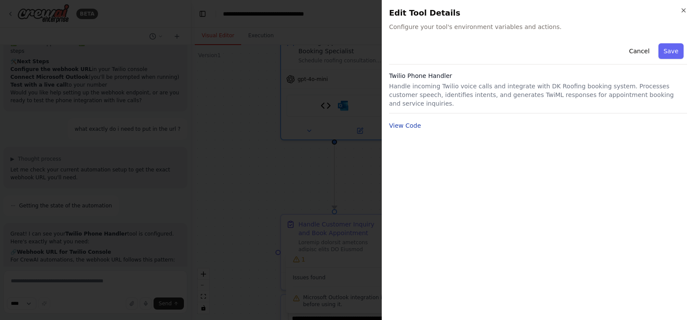
click at [402, 121] on button "View Code" at bounding box center [405, 125] width 32 height 9
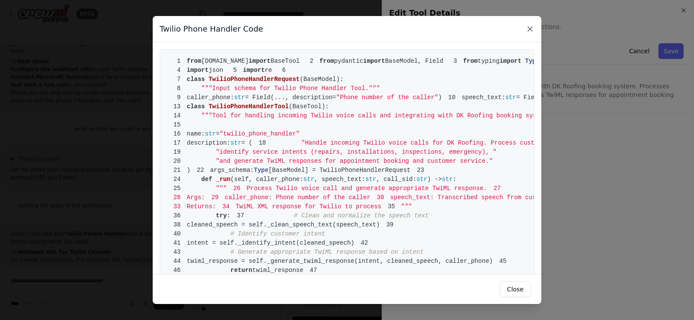
click at [528, 29] on icon at bounding box center [529, 29] width 9 height 9
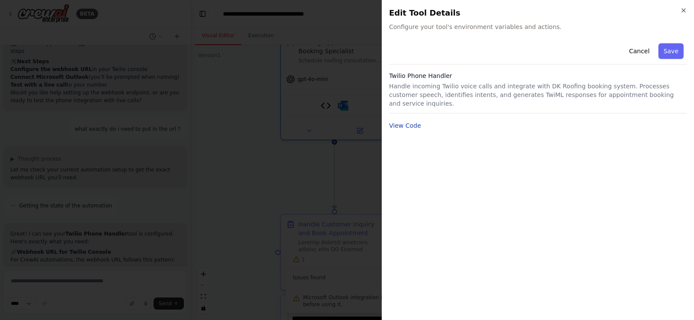
click at [405, 121] on button "View Code" at bounding box center [405, 125] width 32 height 9
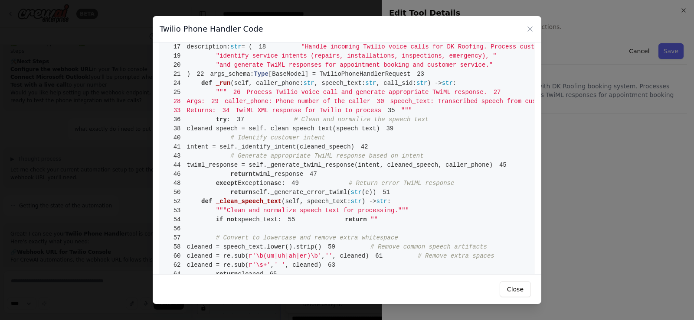
scroll to position [0, 0]
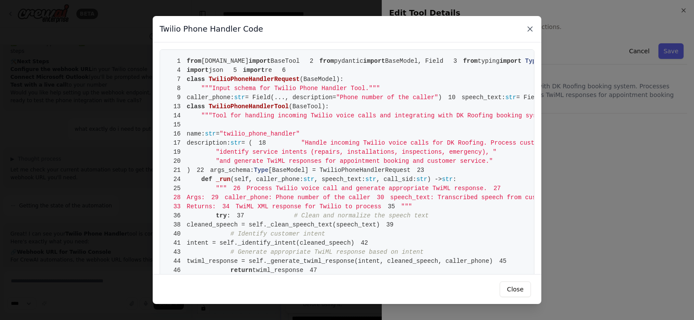
click at [531, 27] on icon at bounding box center [529, 29] width 4 height 4
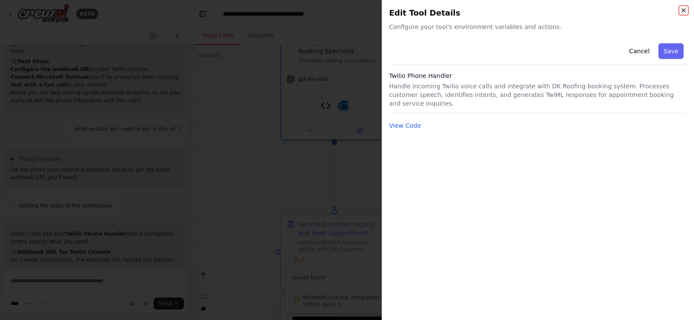
click at [684, 11] on icon "button" at bounding box center [683, 10] width 7 height 7
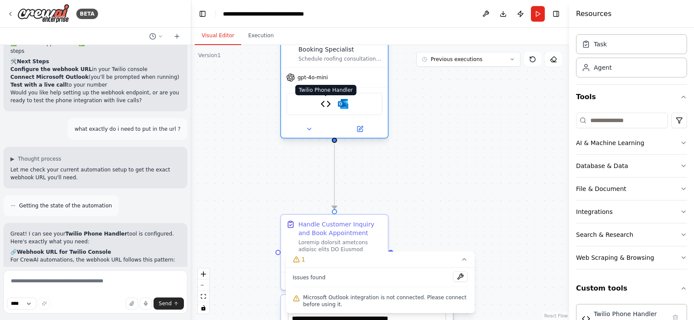
click at [324, 107] on img at bounding box center [325, 104] width 10 height 10
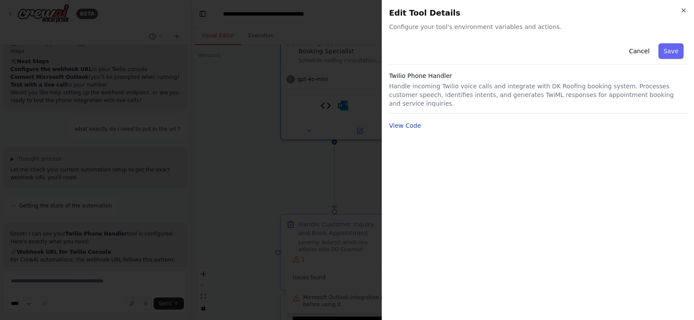
click at [401, 121] on button "View Code" at bounding box center [405, 125] width 32 height 9
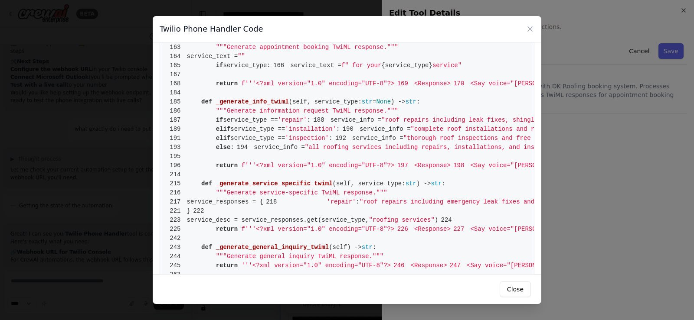
scroll to position [674, 0]
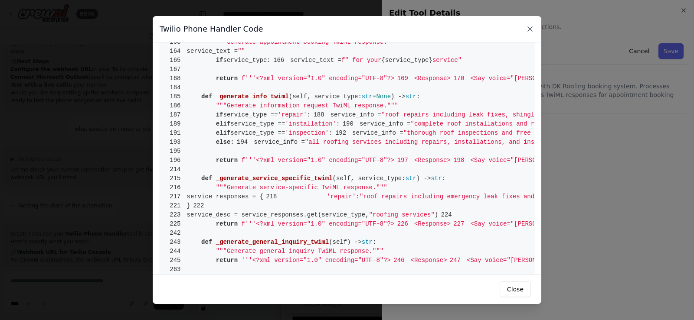
click at [527, 27] on icon at bounding box center [529, 29] width 4 height 4
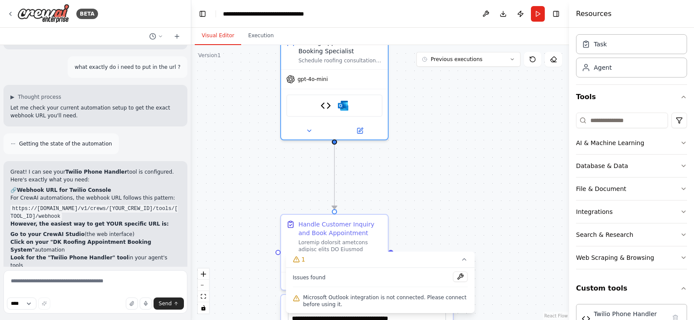
scroll to position [4611, 0]
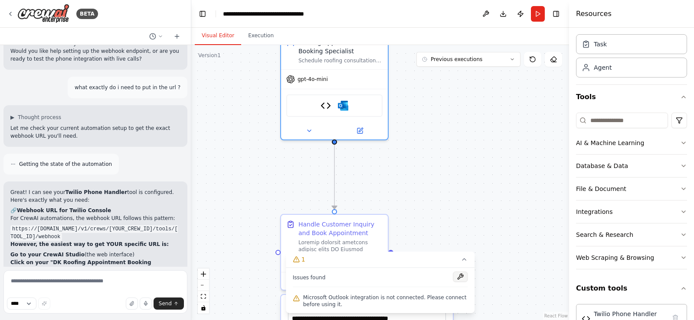
click at [458, 274] on button at bounding box center [460, 277] width 15 height 10
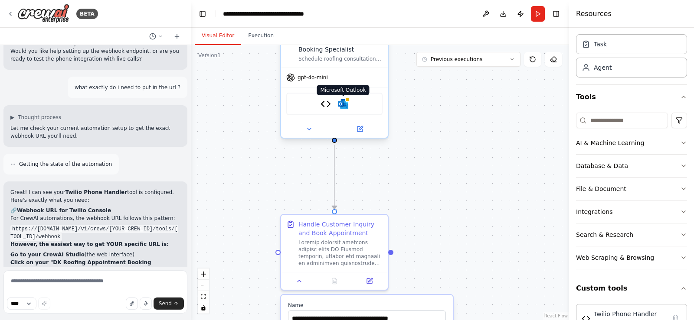
click at [345, 105] on img at bounding box center [343, 104] width 10 height 10
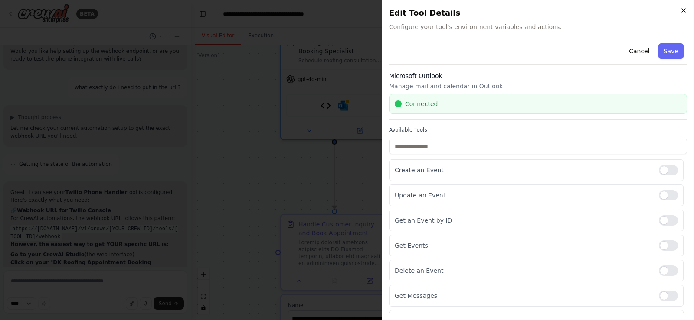
click at [684, 11] on icon "button" at bounding box center [682, 10] width 3 height 3
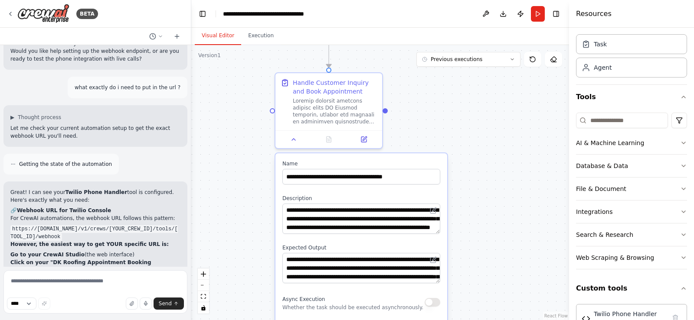
drag, startPoint x: 508, startPoint y: 207, endPoint x: 503, endPoint y: 88, distance: 119.3
click at [503, 88] on div ".deletable-edge-delete-btn { width: 20px; height: 20px; border: 0px solid #ffff…" at bounding box center [380, 182] width 378 height 275
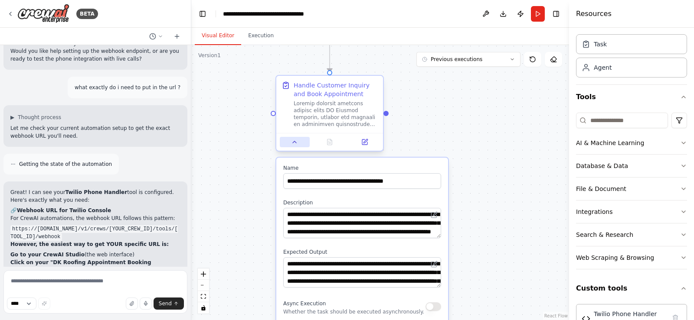
click at [293, 139] on icon at bounding box center [294, 142] width 7 height 7
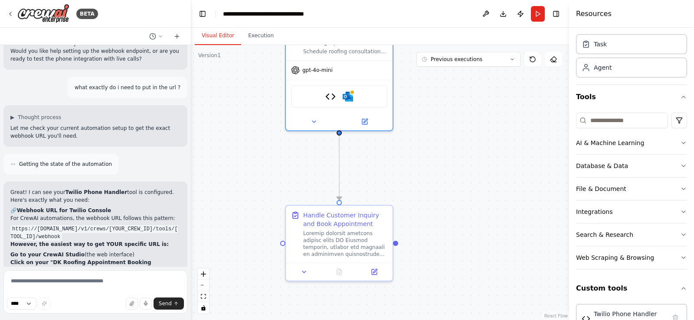
drag, startPoint x: 466, startPoint y: 98, endPoint x: 476, endPoint y: 226, distance: 128.7
click at [476, 226] on div ".deletable-edge-delete-btn { width: 20px; height: 20px; border: 0px solid #ffff…" at bounding box center [380, 182] width 378 height 275
click at [29, 13] on img at bounding box center [43, 14] width 52 height 20
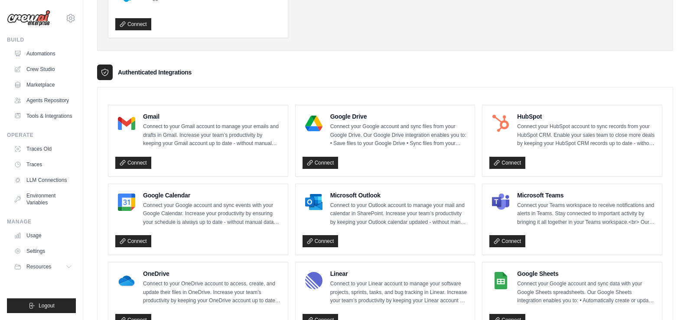
scroll to position [179, 0]
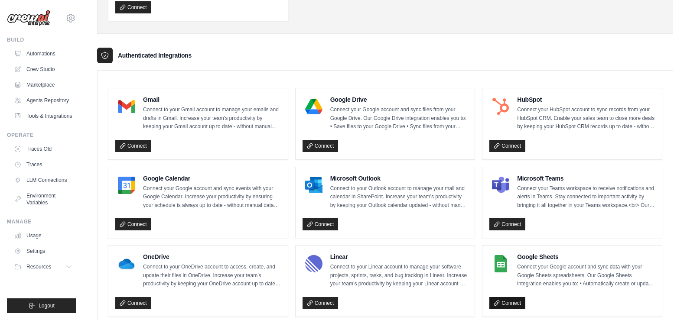
click at [509, 300] on link "Connect" at bounding box center [507, 303] width 36 height 12
click at [140, 228] on link "Connect" at bounding box center [133, 224] width 36 height 12
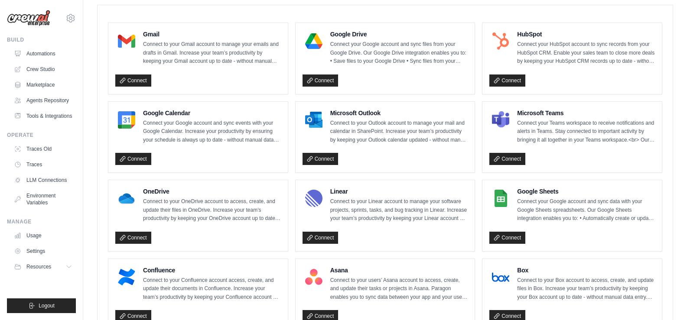
scroll to position [239, 0]
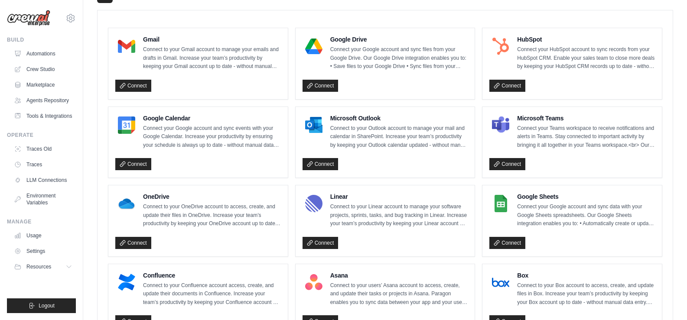
click at [516, 236] on div "Connect" at bounding box center [572, 242] width 166 height 16
click at [312, 163] on icon at bounding box center [309, 164] width 5 height 5
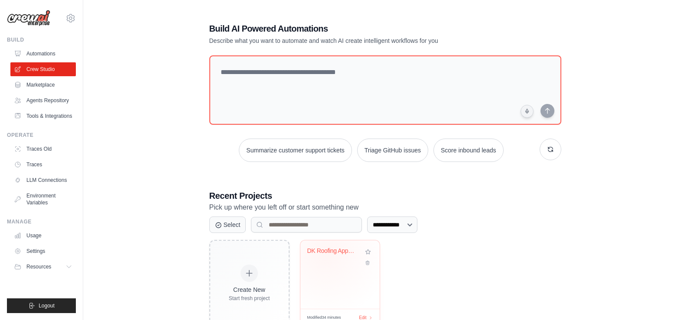
click at [326, 254] on div "DK Roofing Appointment Booking Syst..." at bounding box center [333, 252] width 52 height 11
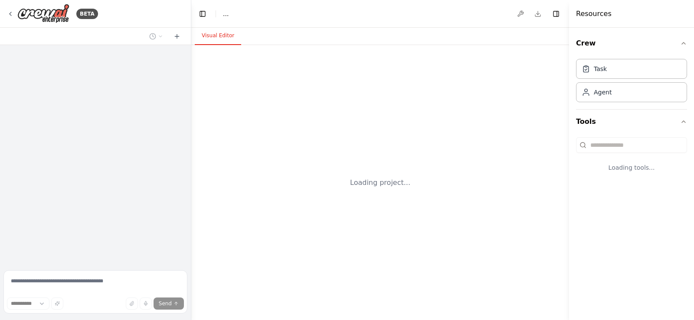
select select "****"
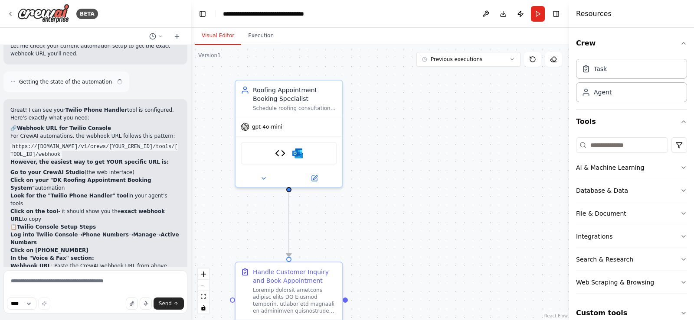
scroll to position [4694, 0]
click at [279, 156] on img at bounding box center [280, 152] width 10 height 10
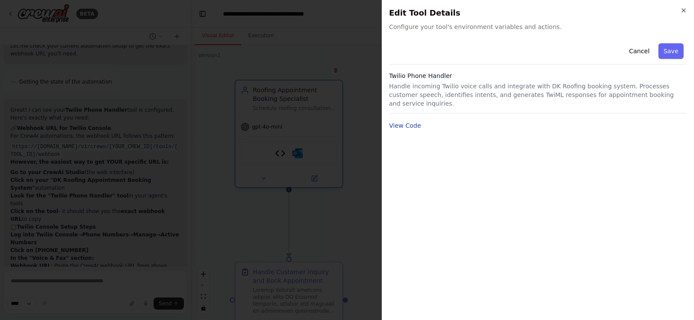
click at [397, 121] on button "View Code" at bounding box center [405, 125] width 32 height 9
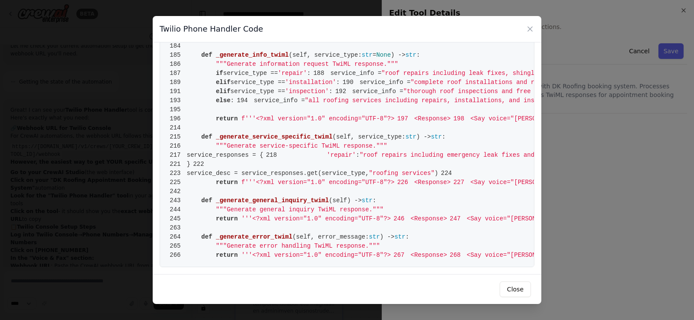
scroll to position [2297, 0]
click at [529, 29] on icon at bounding box center [529, 29] width 4 height 4
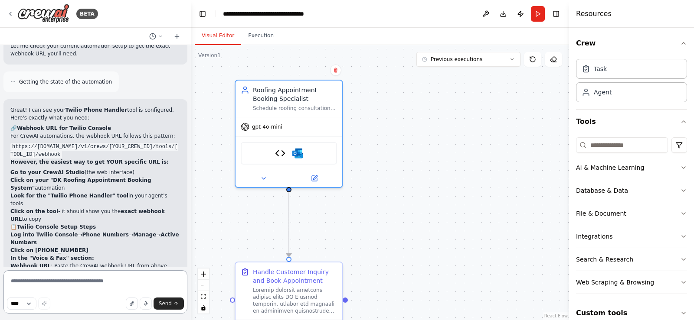
click at [88, 280] on textarea at bounding box center [95, 291] width 184 height 43
type textarea "**********"
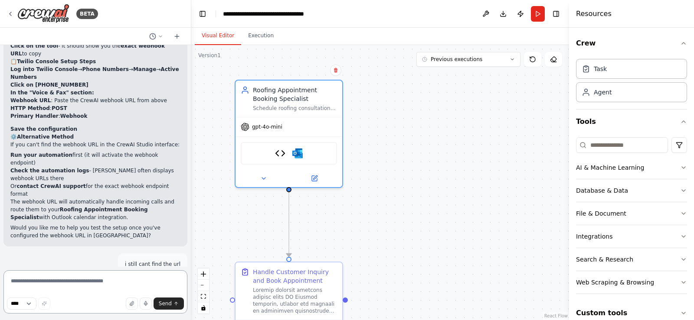
scroll to position [4876, 0]
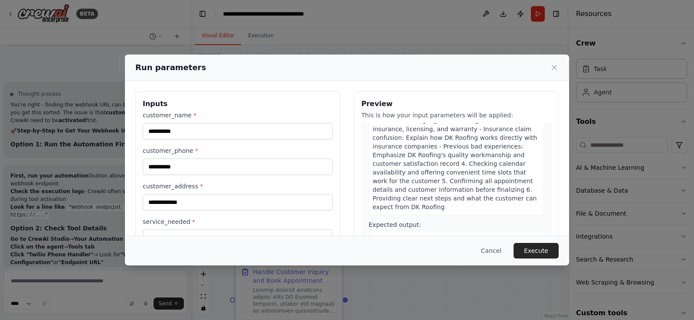
scroll to position [71, 0]
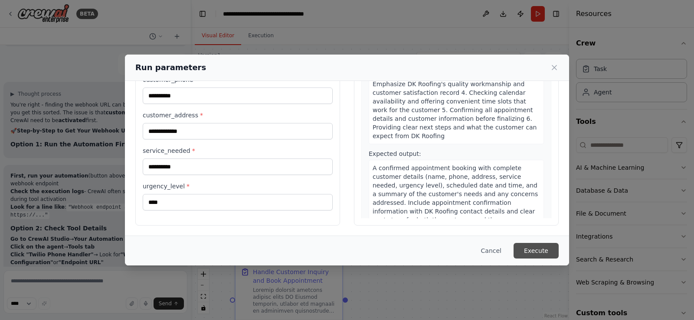
click at [527, 250] on button "Execute" at bounding box center [535, 251] width 45 height 16
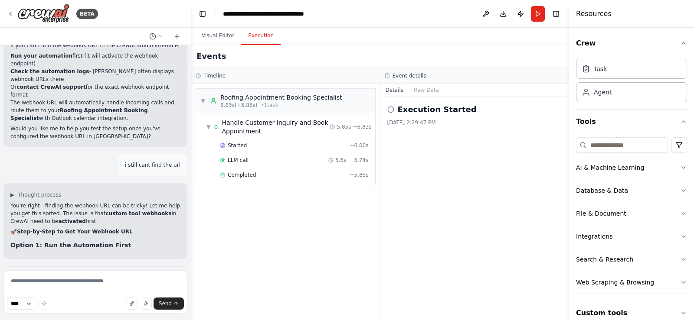
scroll to position [4970, 0]
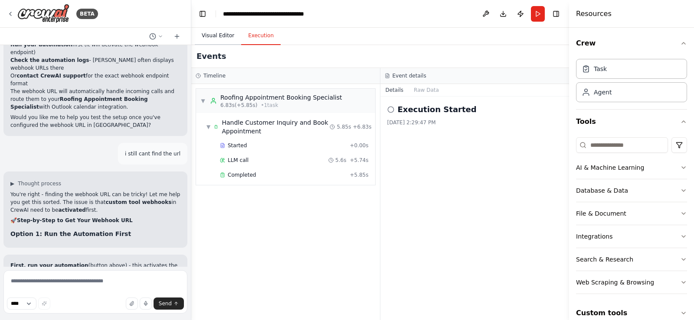
click at [222, 39] on button "Visual Editor" at bounding box center [218, 36] width 46 height 18
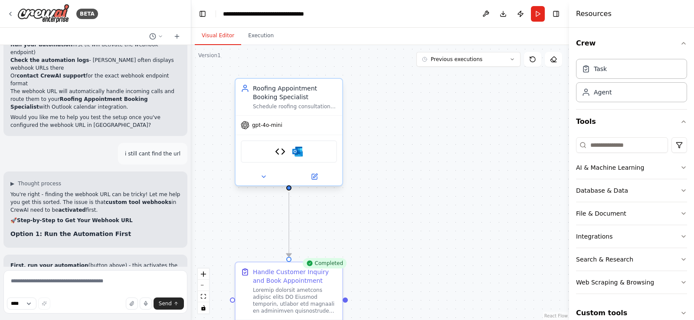
click at [282, 159] on div "Twilio Phone Handler Microsoft Outlook" at bounding box center [289, 151] width 96 height 23
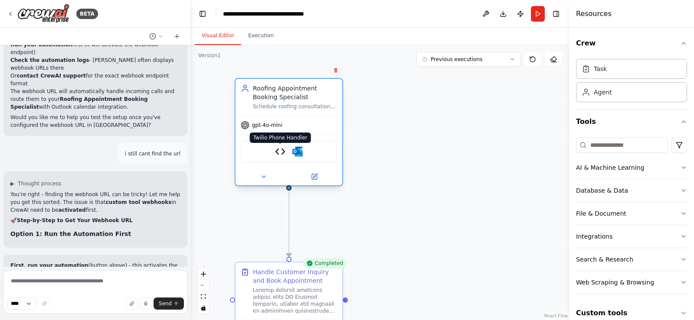
click at [281, 156] on img at bounding box center [280, 152] width 10 height 10
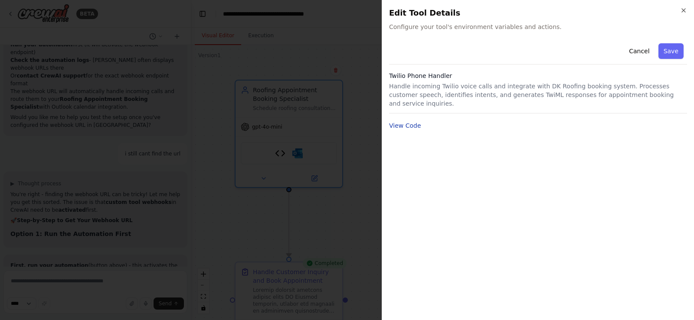
click at [408, 121] on button "View Code" at bounding box center [405, 125] width 32 height 9
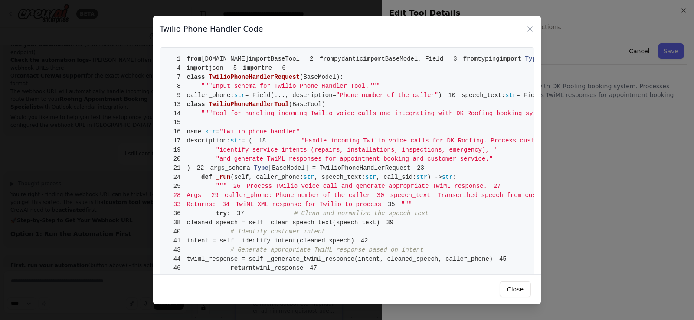
scroll to position [0, 0]
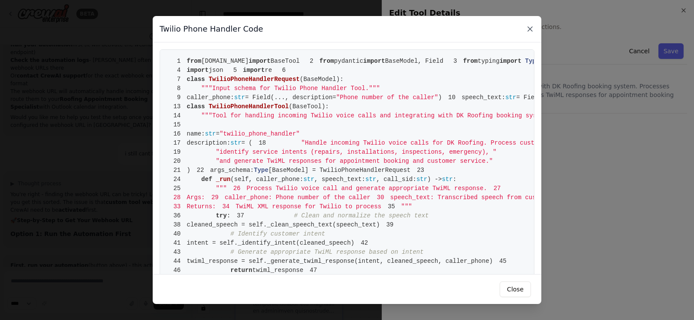
click at [529, 28] on icon at bounding box center [529, 29] width 9 height 9
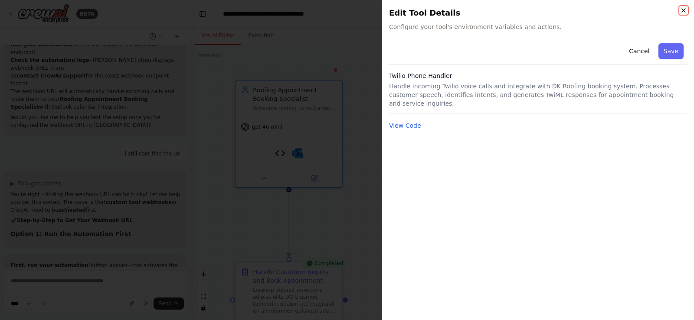
click at [682, 7] on icon "button" at bounding box center [683, 10] width 7 height 7
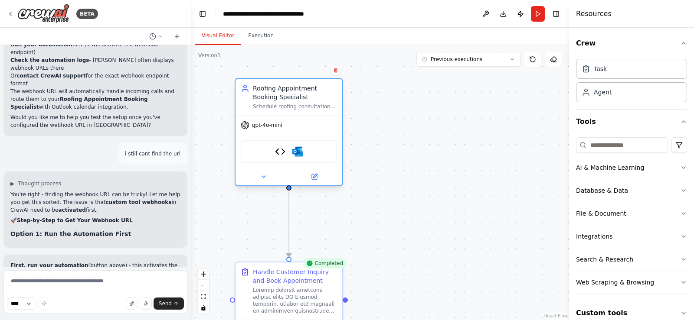
click at [279, 157] on div "Twilio Phone Handler Microsoft Outlook" at bounding box center [289, 151] width 96 height 23
click at [281, 153] on img at bounding box center [280, 152] width 10 height 10
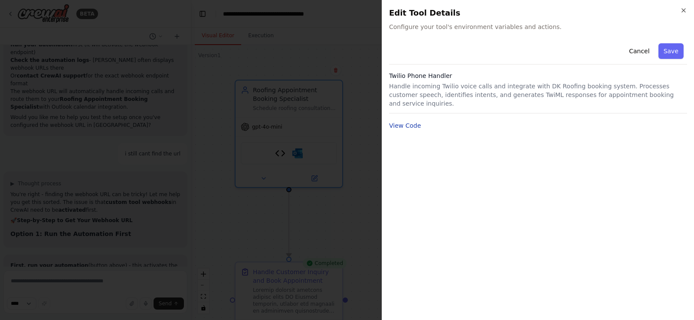
click at [410, 121] on button "View Code" at bounding box center [405, 125] width 32 height 9
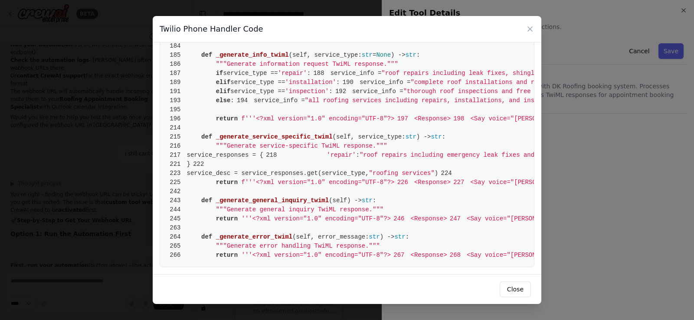
scroll to position [1368, 0]
click at [534, 269] on div "1 from [DOMAIN_NAME] import BaseTool 2 from pydantic import BaseModel, Field 3 …" at bounding box center [347, 158] width 388 height 232
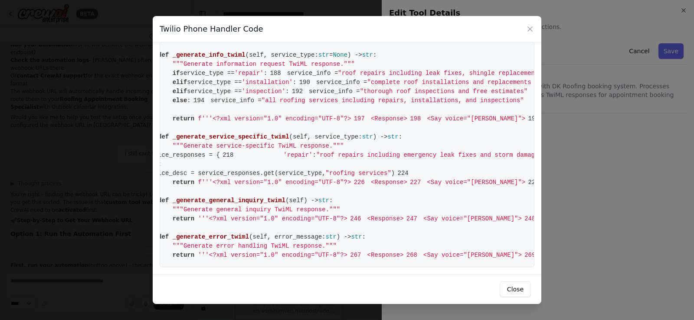
scroll to position [0, 0]
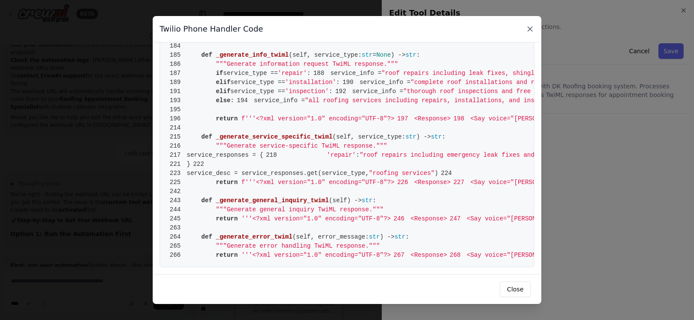
click at [530, 26] on icon at bounding box center [529, 29] width 9 height 9
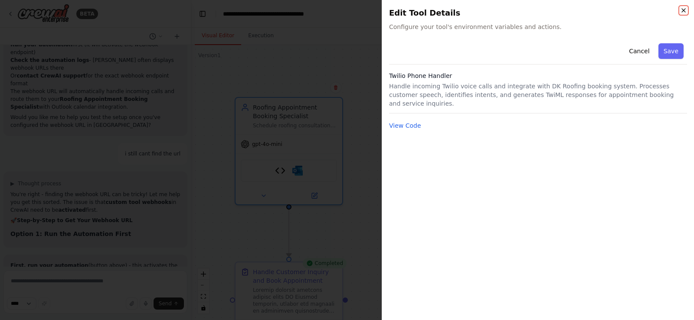
click at [683, 9] on icon "button" at bounding box center [683, 10] width 7 height 7
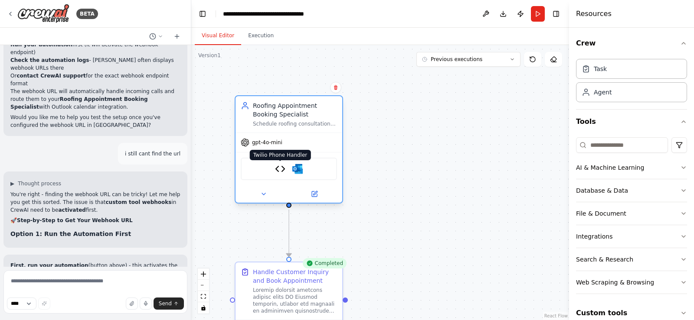
click at [282, 168] on img at bounding box center [280, 169] width 10 height 10
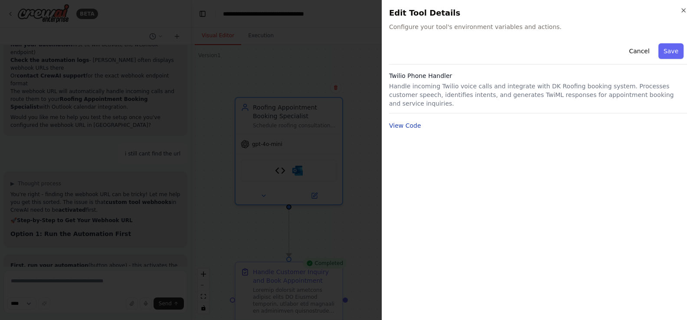
click at [414, 121] on button "View Code" at bounding box center [405, 125] width 32 height 9
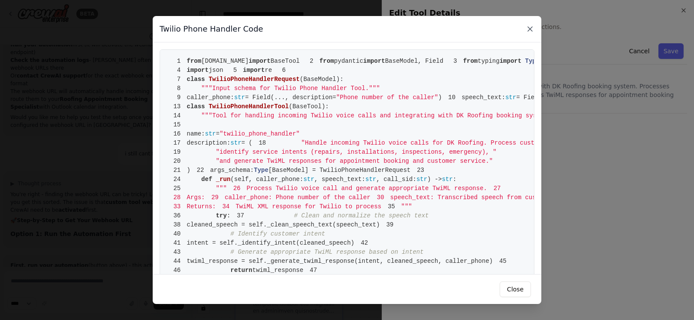
click at [529, 28] on icon at bounding box center [529, 29] width 4 height 4
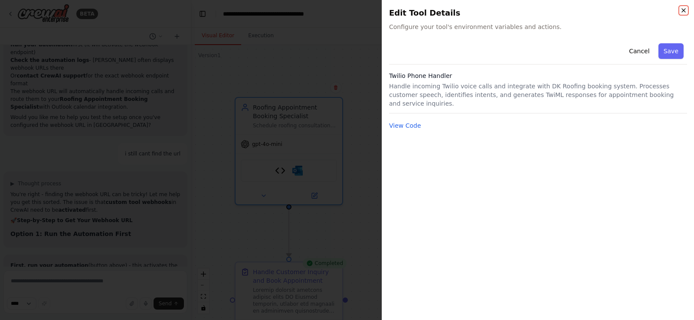
click at [684, 9] on icon "button" at bounding box center [683, 10] width 7 height 7
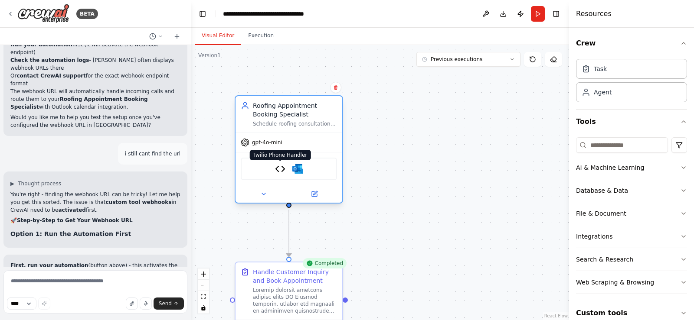
click at [277, 173] on img at bounding box center [280, 169] width 10 height 10
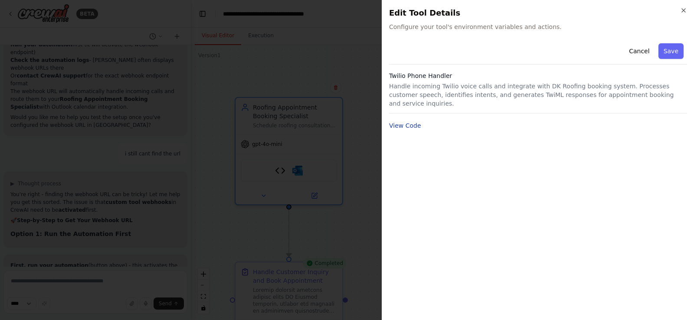
click at [410, 121] on button "View Code" at bounding box center [405, 125] width 32 height 9
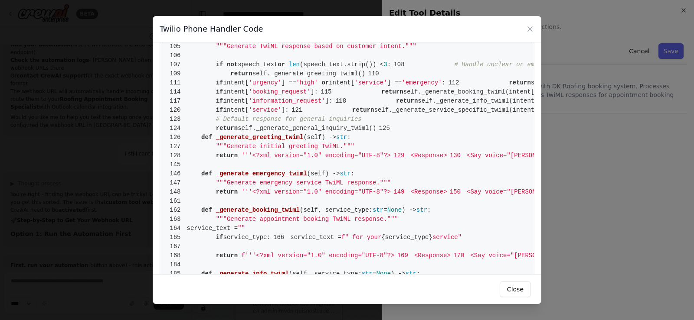
scroll to position [2297, 0]
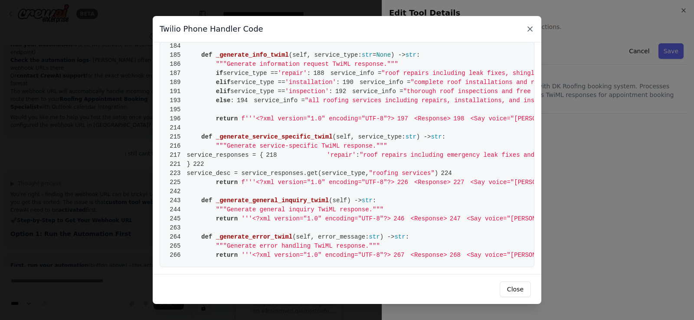
click at [532, 28] on icon at bounding box center [529, 29] width 9 height 9
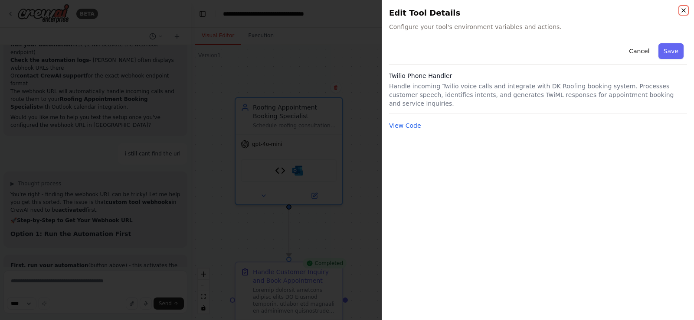
click at [686, 11] on icon "button" at bounding box center [683, 10] width 7 height 7
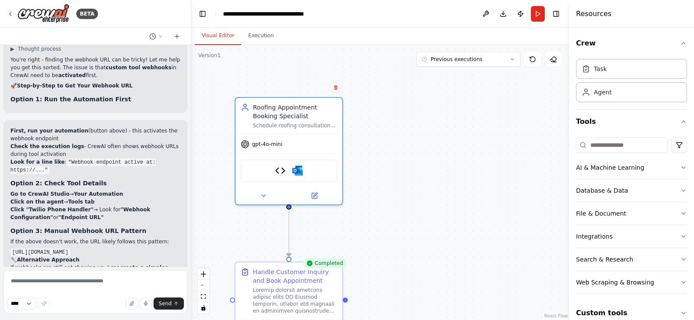
scroll to position [5130, 0]
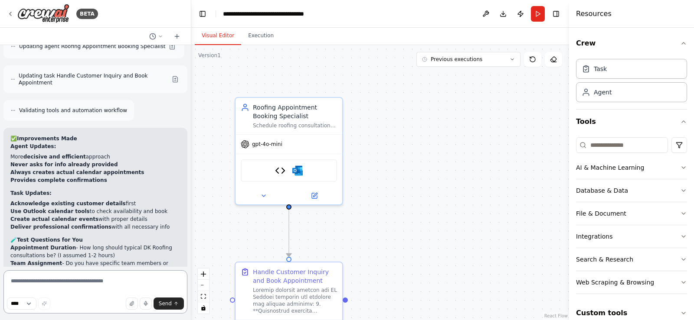
scroll to position [5589, 0]
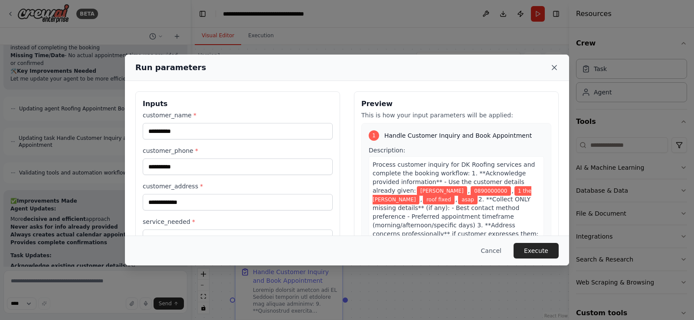
click at [555, 66] on icon at bounding box center [554, 67] width 9 height 9
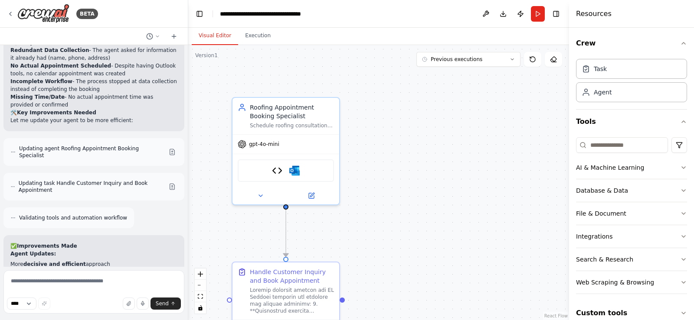
scroll to position [5527, 0]
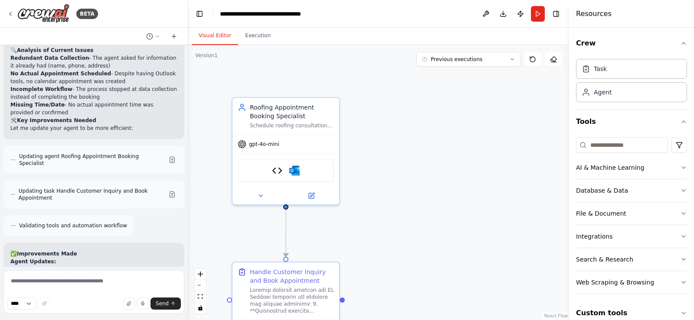
click at [188, 253] on div "BETA create an agent that can take phone calls and book people into a calendar …" at bounding box center [347, 160] width 694 height 320
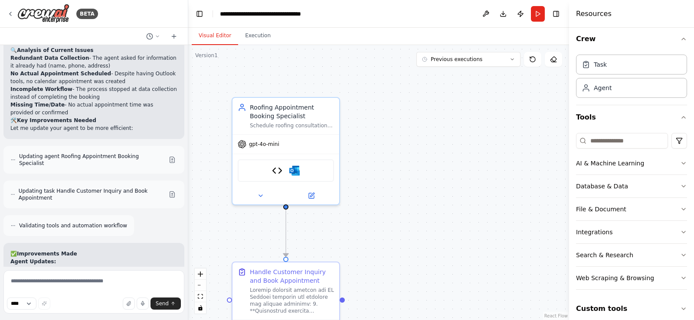
scroll to position [12, 0]
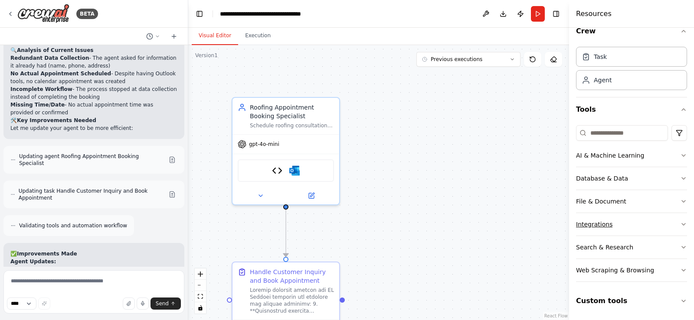
click at [680, 226] on icon "button" at bounding box center [683, 224] width 7 height 7
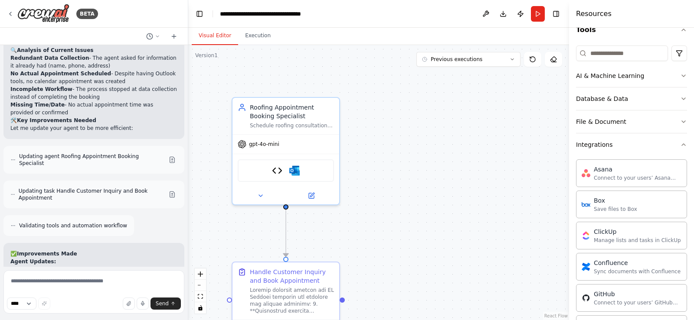
scroll to position [95, 0]
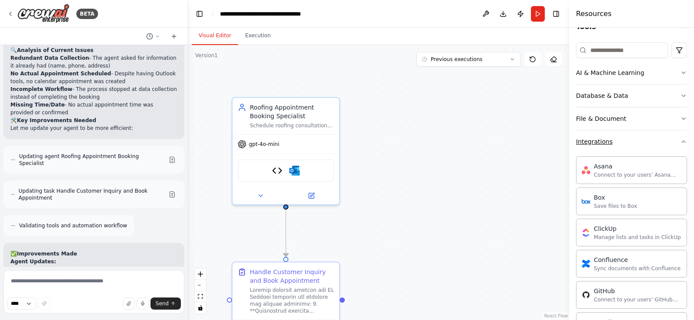
click at [672, 140] on button "Integrations" at bounding box center [631, 141] width 111 height 23
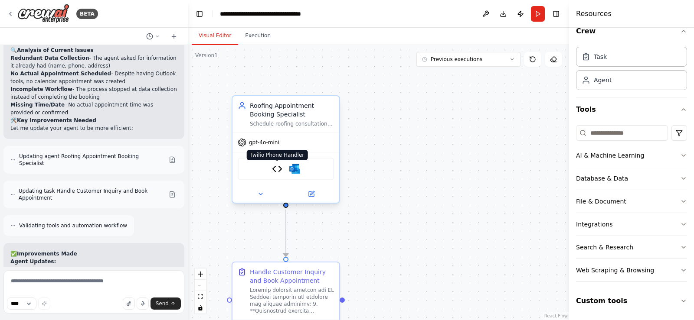
click at [274, 171] on img at bounding box center [277, 169] width 10 height 10
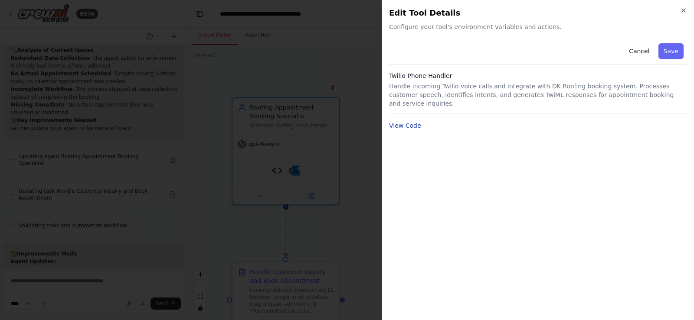
click at [403, 121] on button "View Code" at bounding box center [405, 125] width 32 height 9
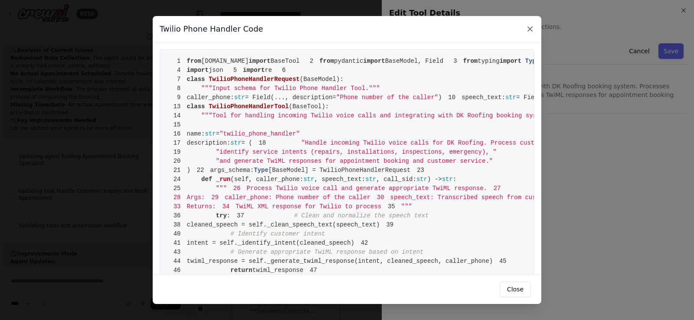
click at [527, 27] on icon at bounding box center [529, 29] width 9 height 9
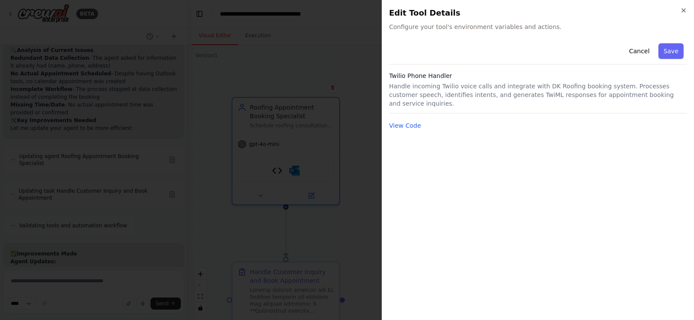
click at [683, 6] on div "Close Edit Tool Details Configure your tool's environment variables and actions…" at bounding box center [537, 160] width 312 height 320
click at [683, 7] on div "Close Edit Tool Details Configure your tool's environment variables and actions…" at bounding box center [537, 160] width 312 height 320
click at [682, 9] on icon "button" at bounding box center [682, 10] width 3 height 3
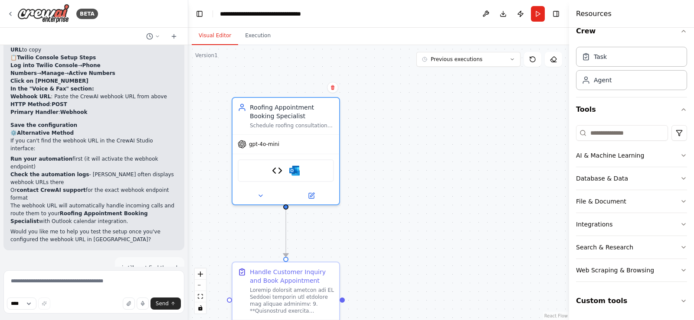
scroll to position [4925, 0]
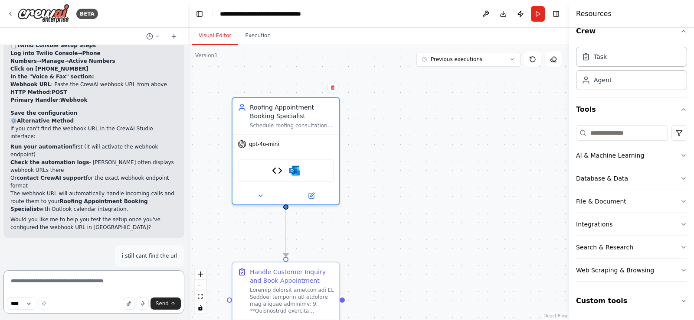
click at [94, 283] on textarea at bounding box center [93, 291] width 181 height 43
type textarea "**********"
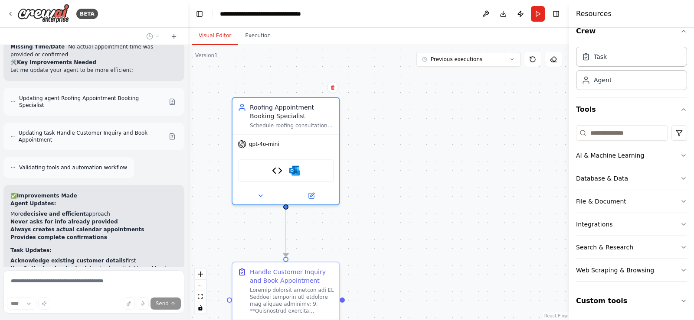
scroll to position [5585, 0]
click at [262, 42] on button "Execution" at bounding box center [257, 36] width 39 height 18
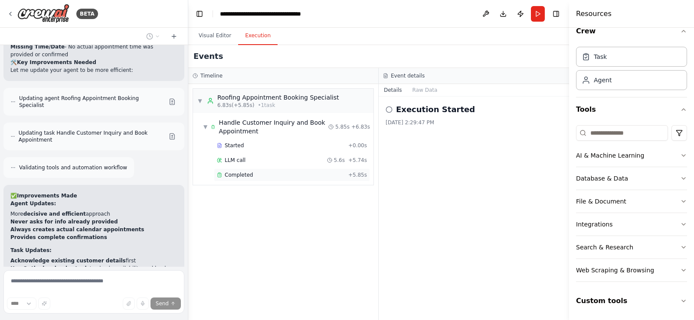
click at [357, 176] on span "+ 5.85s" at bounding box center [357, 175] width 19 height 7
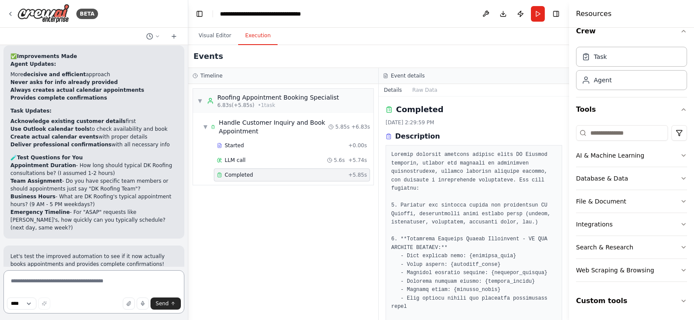
scroll to position [5750, 0]
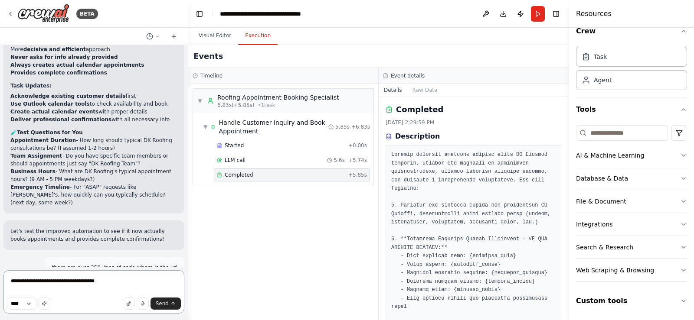
type textarea "**********"
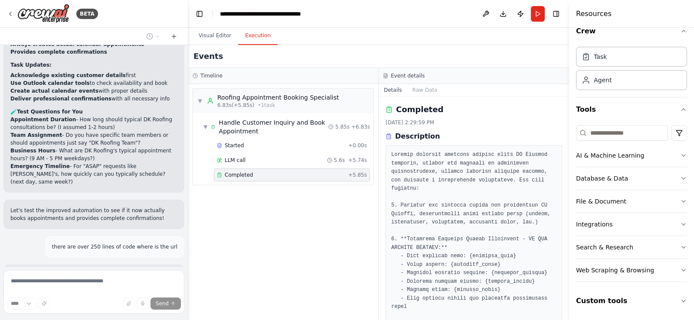
scroll to position [5808, 0]
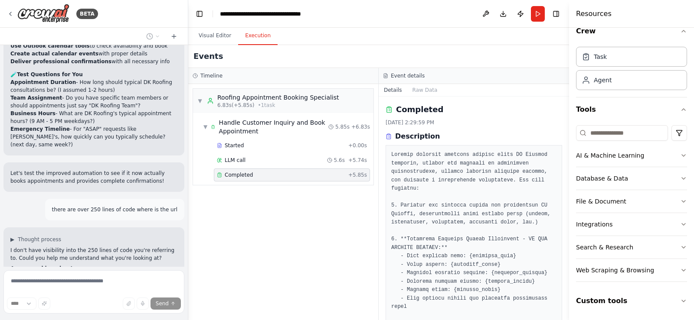
drag, startPoint x: 567, startPoint y: 154, endPoint x: 566, endPoint y: 158, distance: 4.5
click at [566, 158] on button "Toggle Sidebar" at bounding box center [568, 160] width 7 height 320
drag, startPoint x: 569, startPoint y: 180, endPoint x: 575, endPoint y: 202, distance: 22.1
click at [575, 202] on div "Resources Crew Task Agent Tools AI & Machine Learning Database & Data File & Do…" at bounding box center [631, 160] width 125 height 320
drag, startPoint x: 566, startPoint y: 137, endPoint x: 567, endPoint y: 169, distance: 31.2
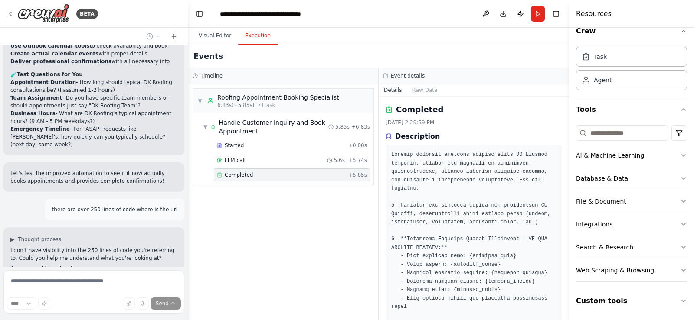
click at [567, 169] on button "Toggle Sidebar" at bounding box center [568, 160] width 7 height 320
drag, startPoint x: 566, startPoint y: 117, endPoint x: 566, endPoint y: 129, distance: 12.1
click at [566, 129] on button "Toggle Sidebar" at bounding box center [568, 160] width 7 height 320
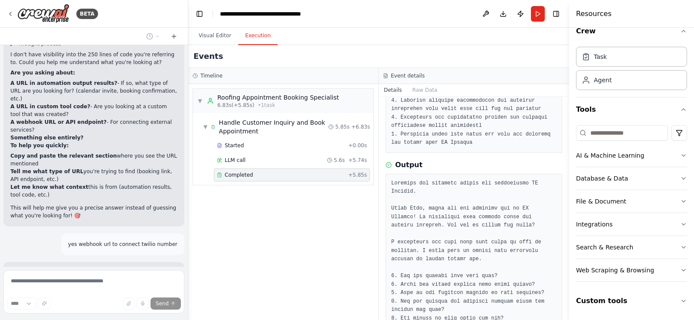
scroll to position [5991, 0]
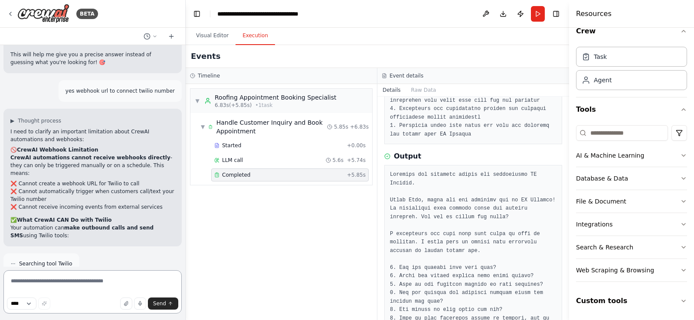
drag, startPoint x: 185, startPoint y: 252, endPoint x: 186, endPoint y: 241, distance: 10.8
click at [186, 241] on div "BETA create an agent that can take phone calls and book people into a calendar …" at bounding box center [347, 160] width 694 height 320
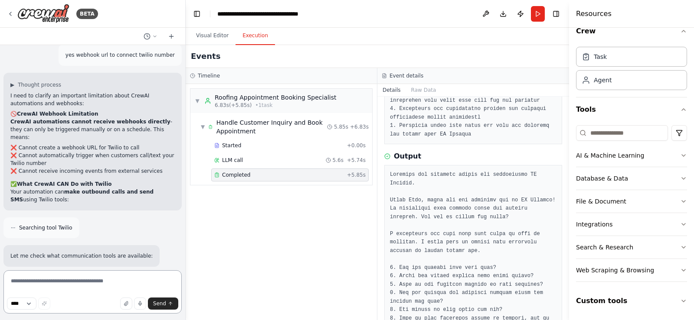
scroll to position [6238, 0]
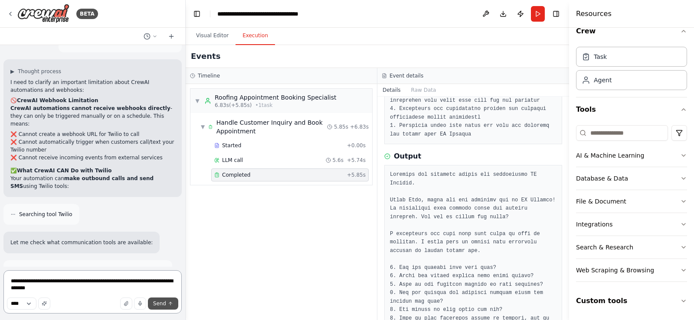
type textarea "**********"
click at [162, 304] on span "Send" at bounding box center [159, 303] width 13 height 7
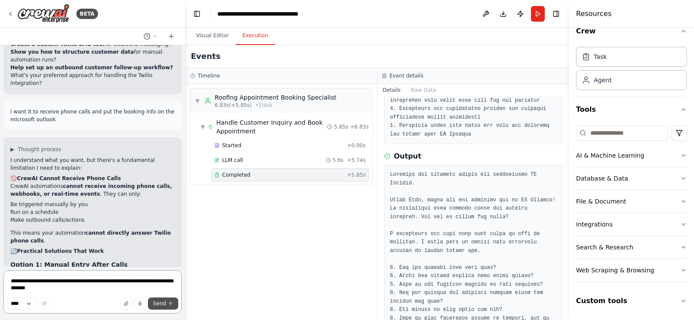
scroll to position [6671, 0]
